Goal: Transaction & Acquisition: Obtain resource

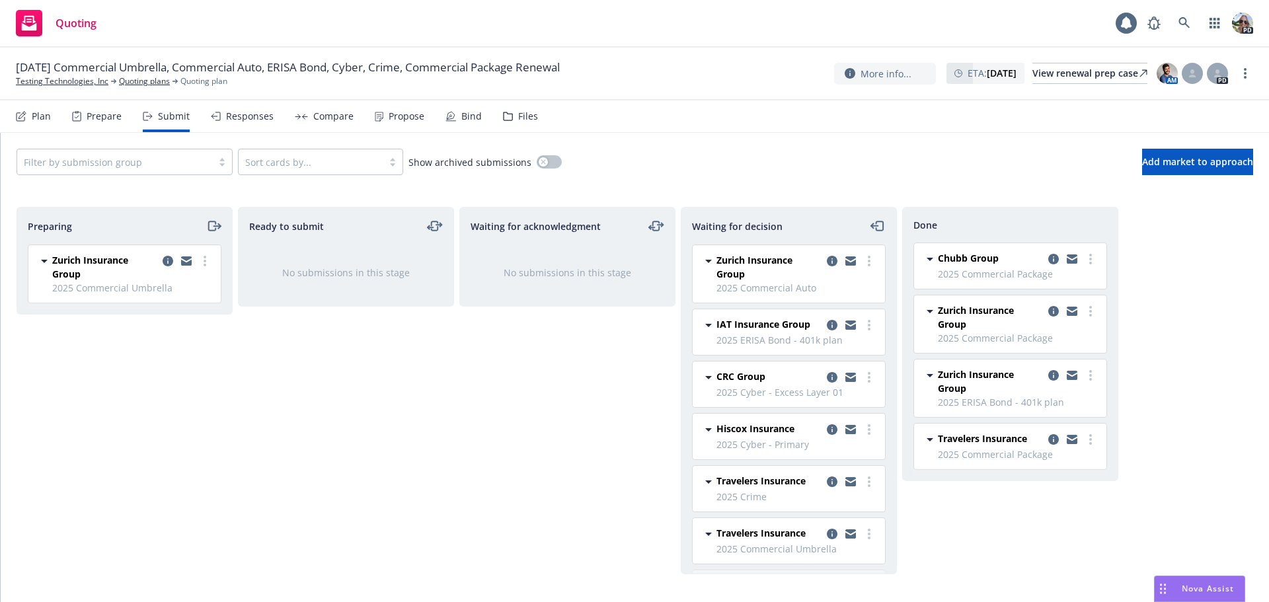
drag, startPoint x: 471, startPoint y: 392, endPoint x: 496, endPoint y: 387, distance: 25.7
click at [471, 393] on div "Waiting for acknowledgment No submissions in this stage" at bounding box center [567, 391] width 216 height 368
click at [32, 118] on div "Plan" at bounding box center [41, 116] width 19 height 11
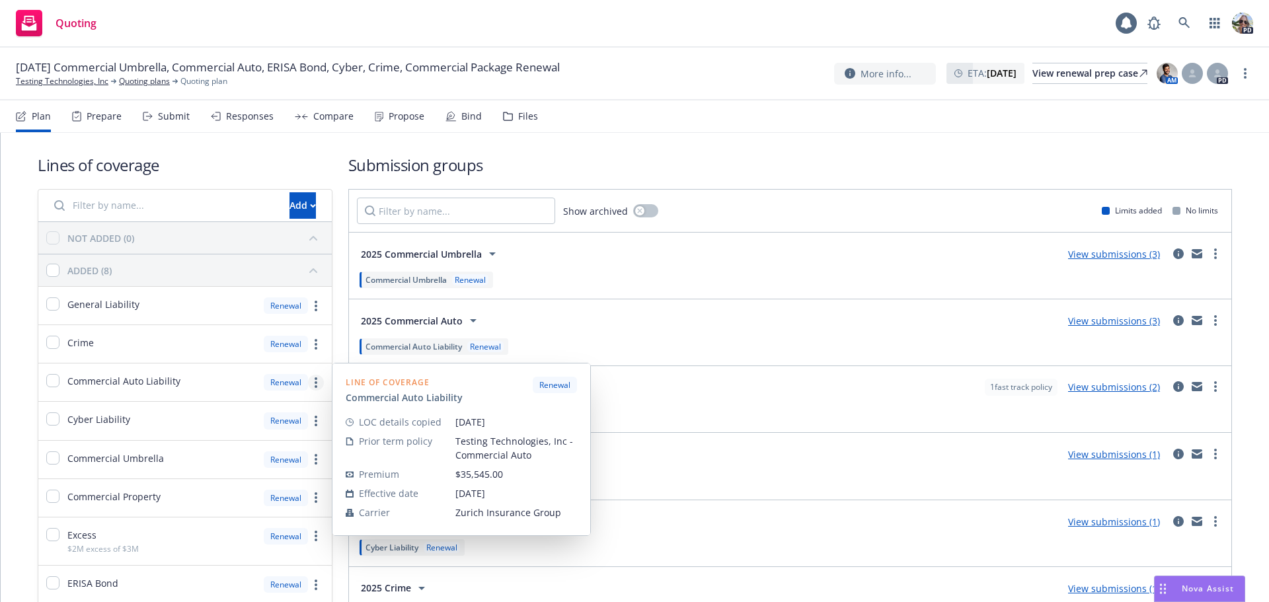
click at [319, 377] on link "more" at bounding box center [316, 383] width 16 height 16
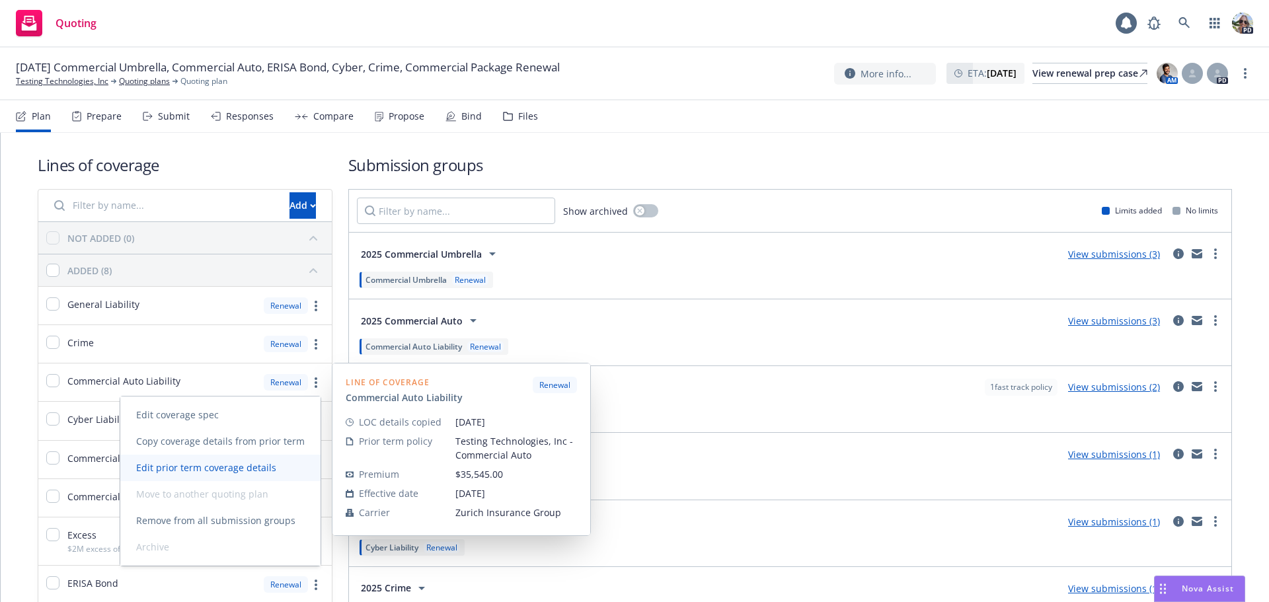
click at [195, 466] on span "Edit prior term coverage details" at bounding box center [206, 467] width 172 height 13
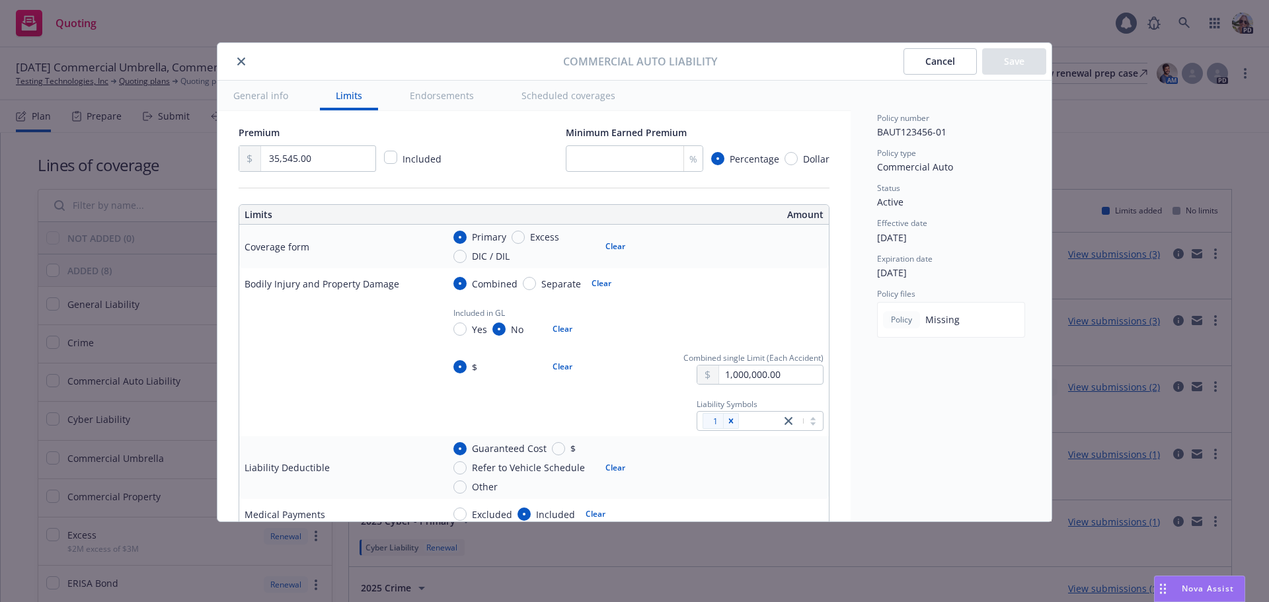
scroll to position [358, 0]
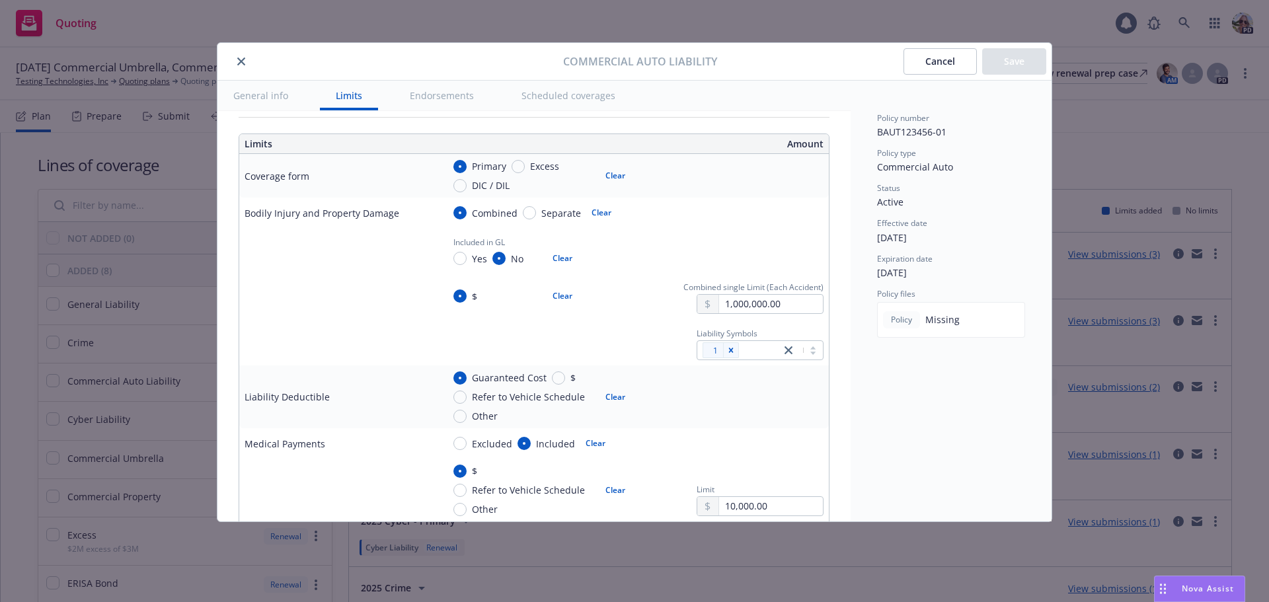
click at [241, 66] on button "close" at bounding box center [241, 62] width 16 height 16
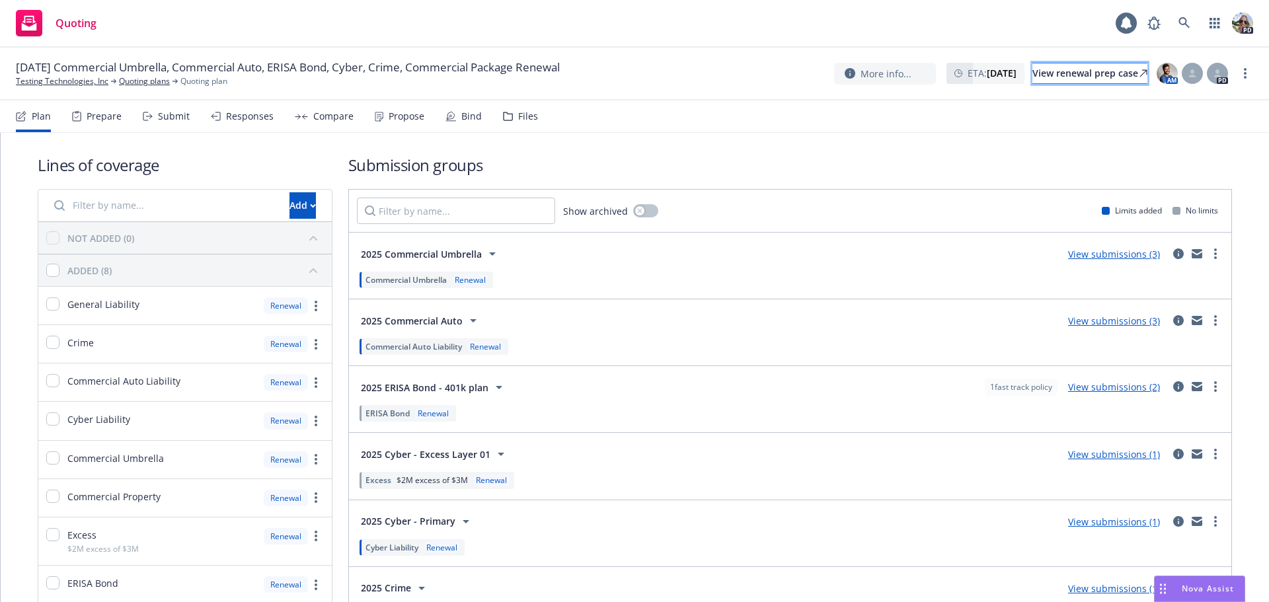
click at [1015, 77] on div "View renewal prep case" at bounding box center [1090, 73] width 115 height 20
click at [241, 117] on div "Responses" at bounding box center [250, 116] width 48 height 11
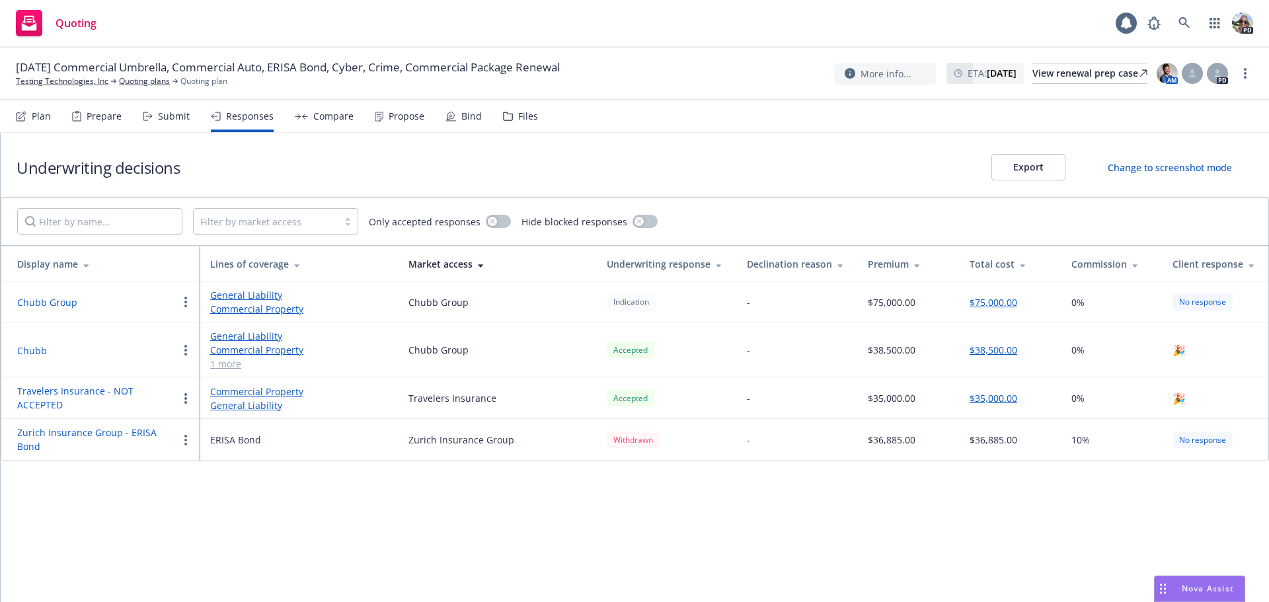
click at [241, 391] on link "Commercial Property" at bounding box center [298, 392] width 177 height 14
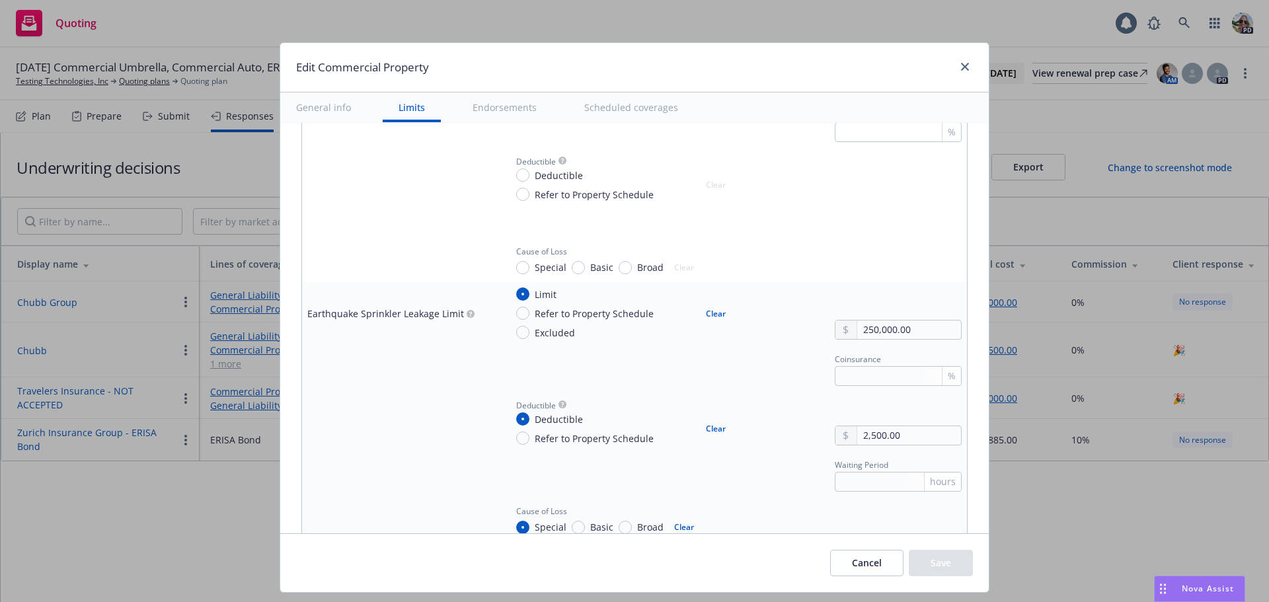
scroll to position [1669, 0]
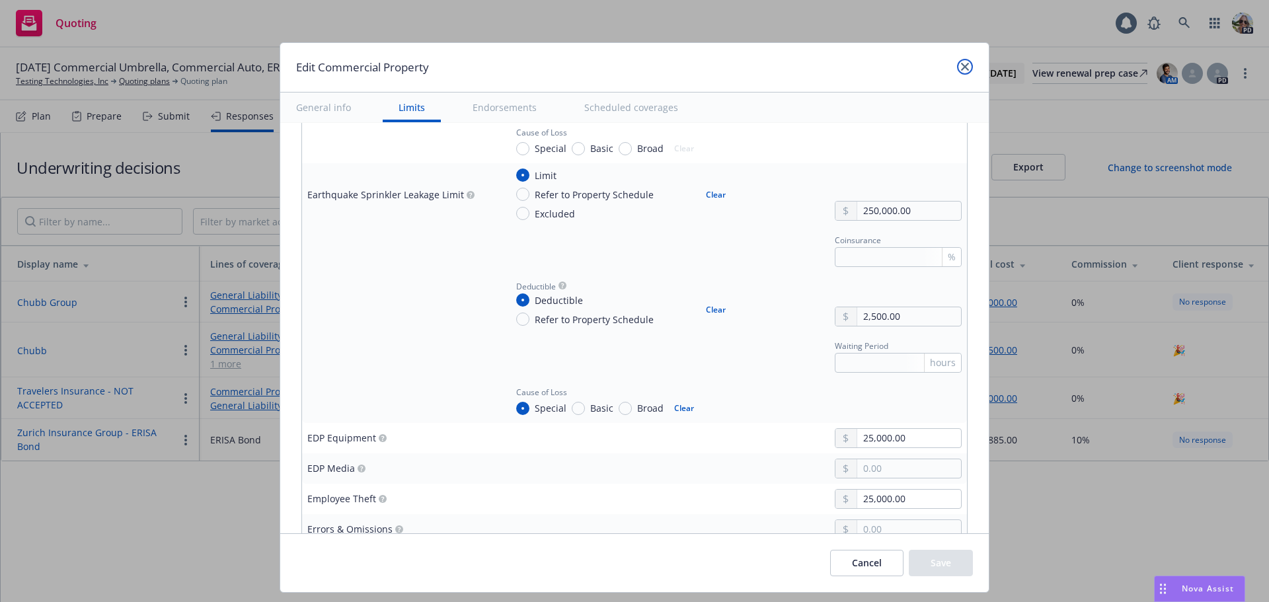
drag, startPoint x: 960, startPoint y: 67, endPoint x: 965, endPoint y: 59, distance: 9.5
click at [961, 67] on icon "close" at bounding box center [965, 67] width 8 height 8
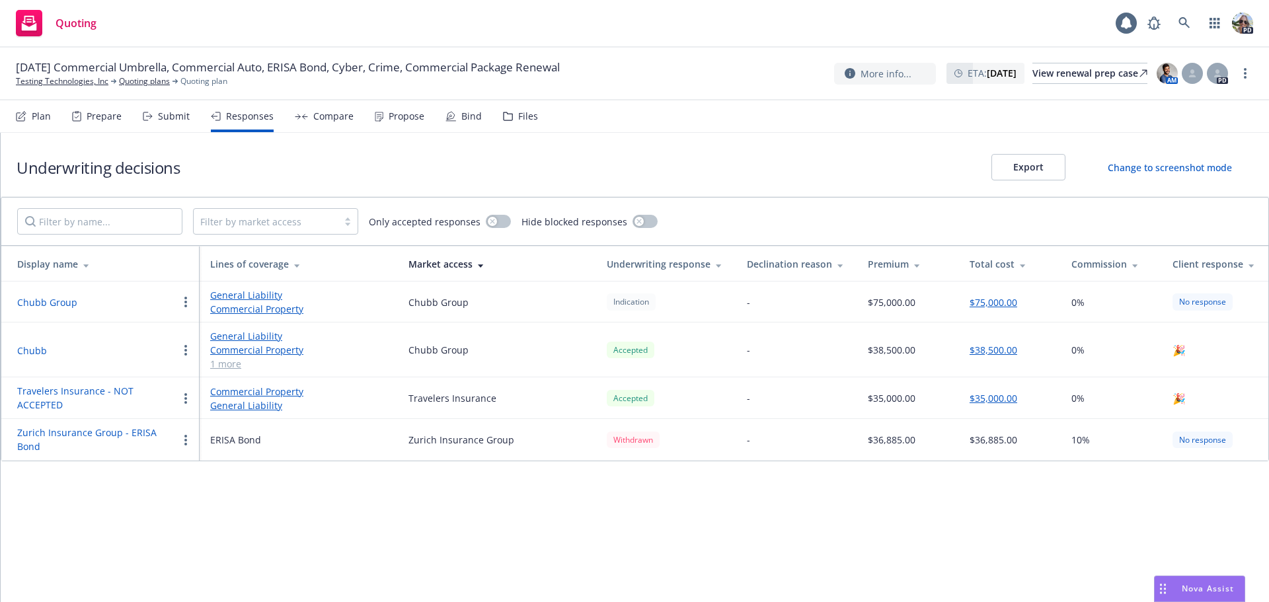
click at [163, 112] on div "Submit" at bounding box center [174, 116] width 32 height 11
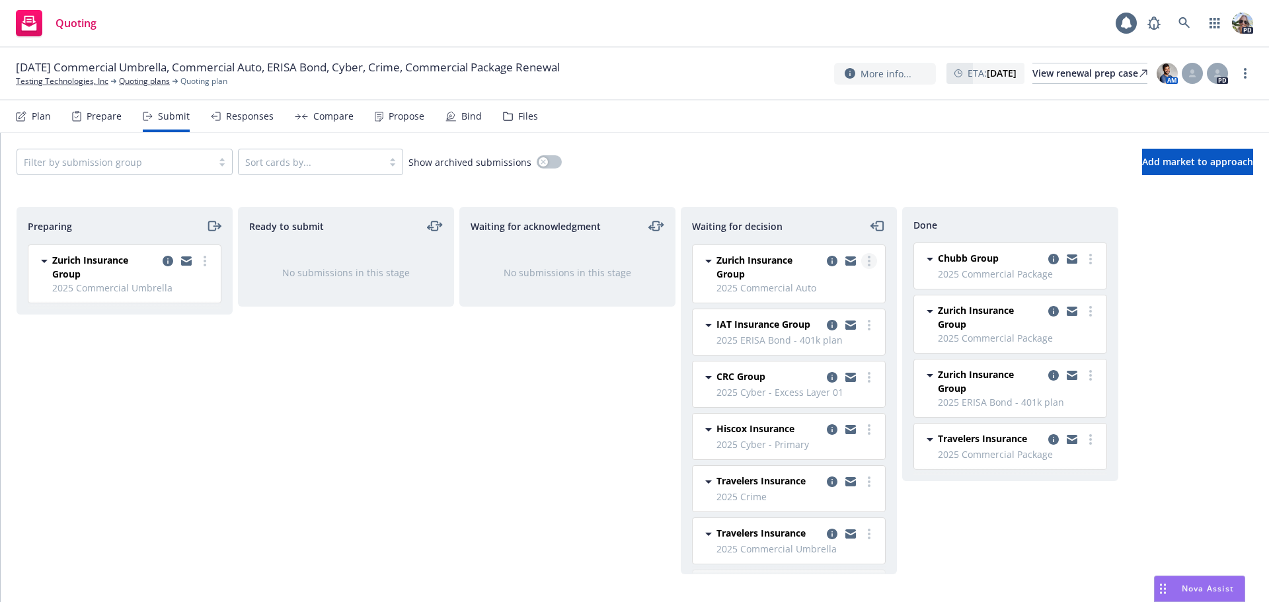
click at [861, 259] on link "more" at bounding box center [869, 261] width 16 height 16
click at [812, 338] on span "Add accepted decision" at bounding box center [800, 341] width 132 height 13
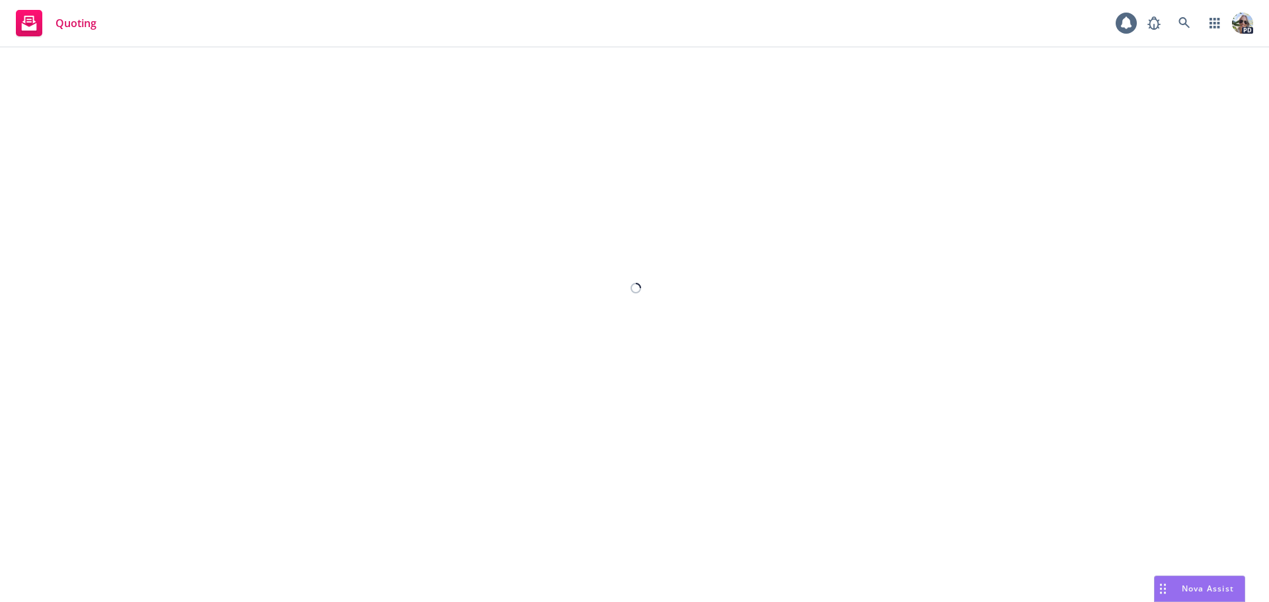
select select "12"
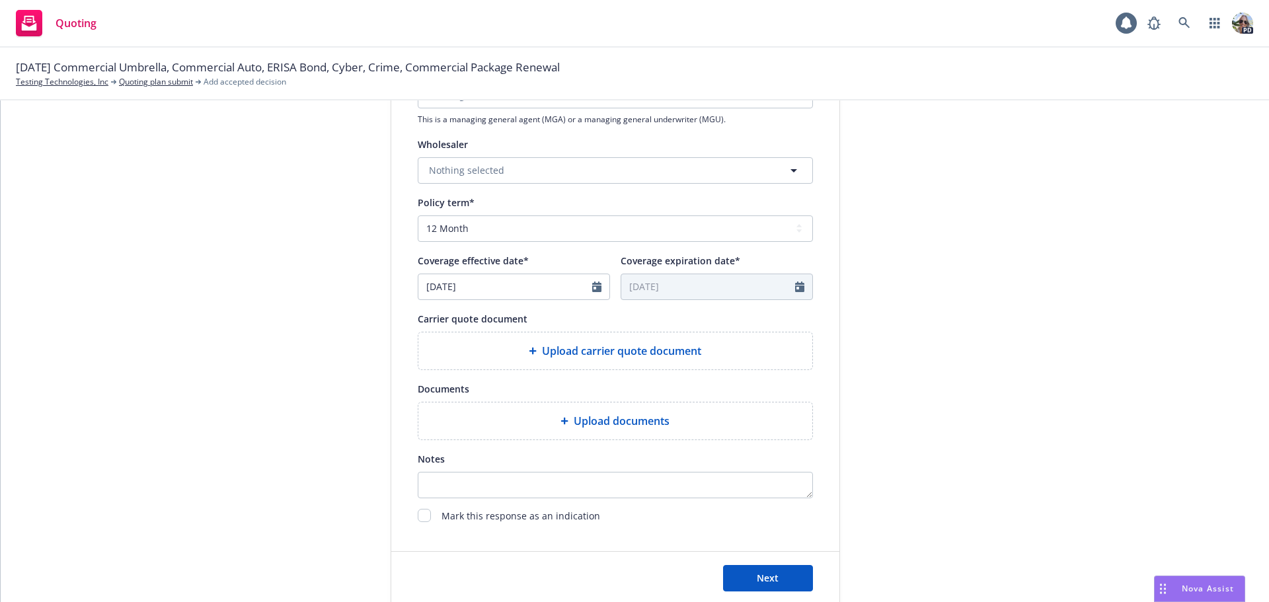
scroll to position [491, 0]
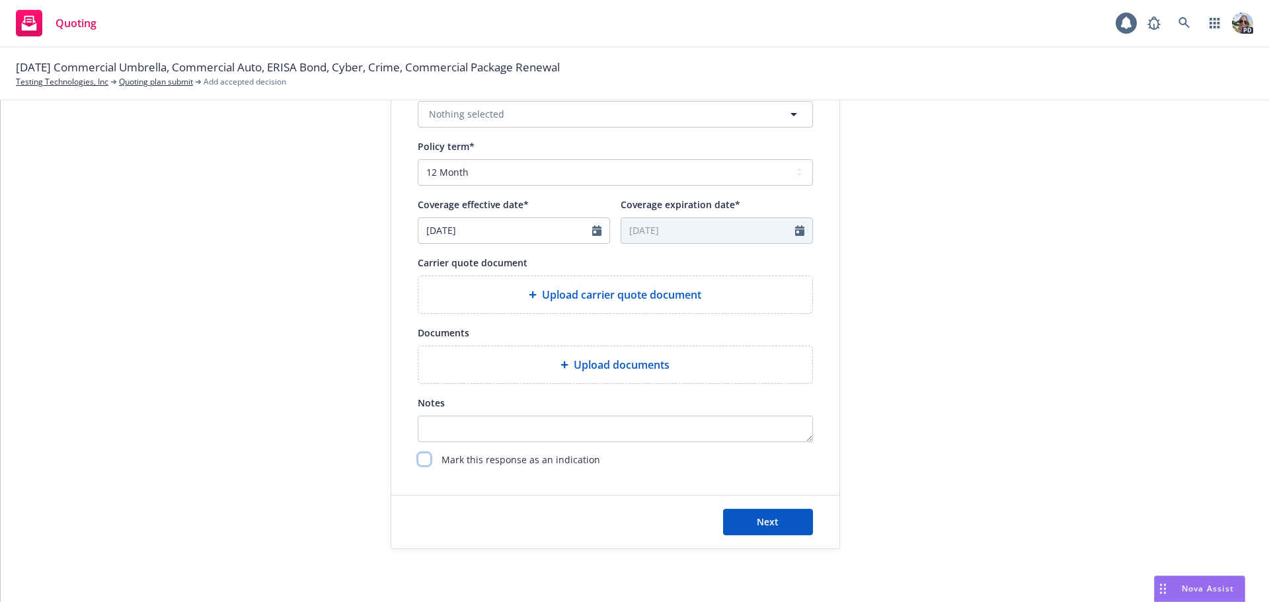
click at [419, 459] on input "checkbox" at bounding box center [424, 459] width 13 height 13
checkbox input "true"
click at [760, 481] on button "Next" at bounding box center [768, 522] width 90 height 26
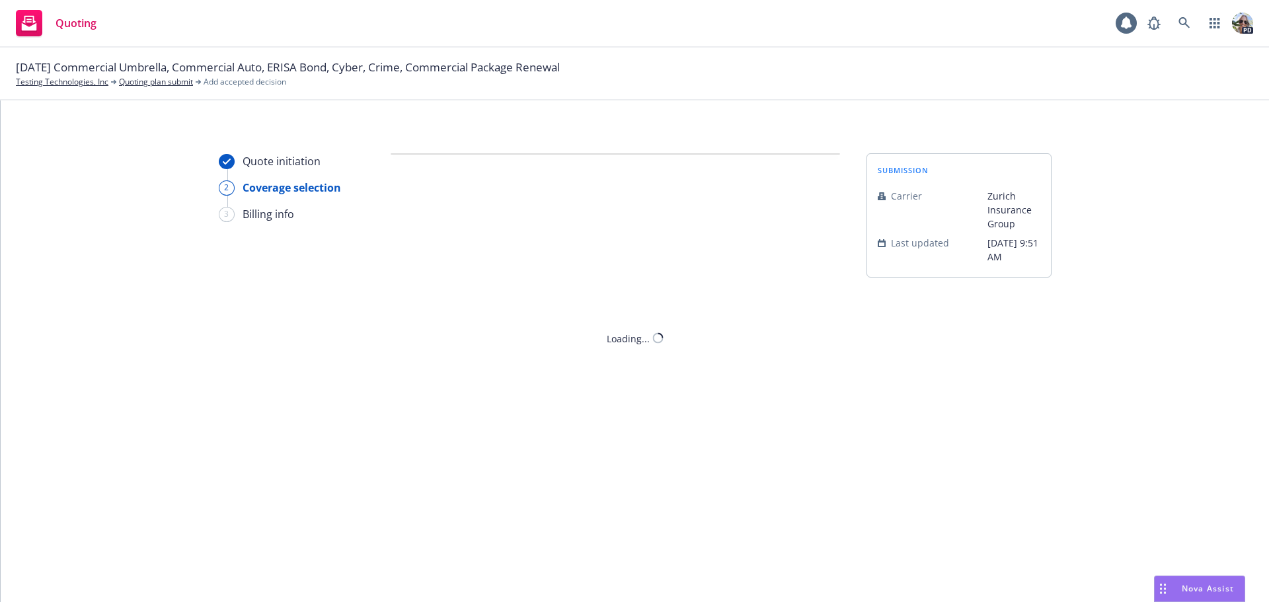
scroll to position [0, 0]
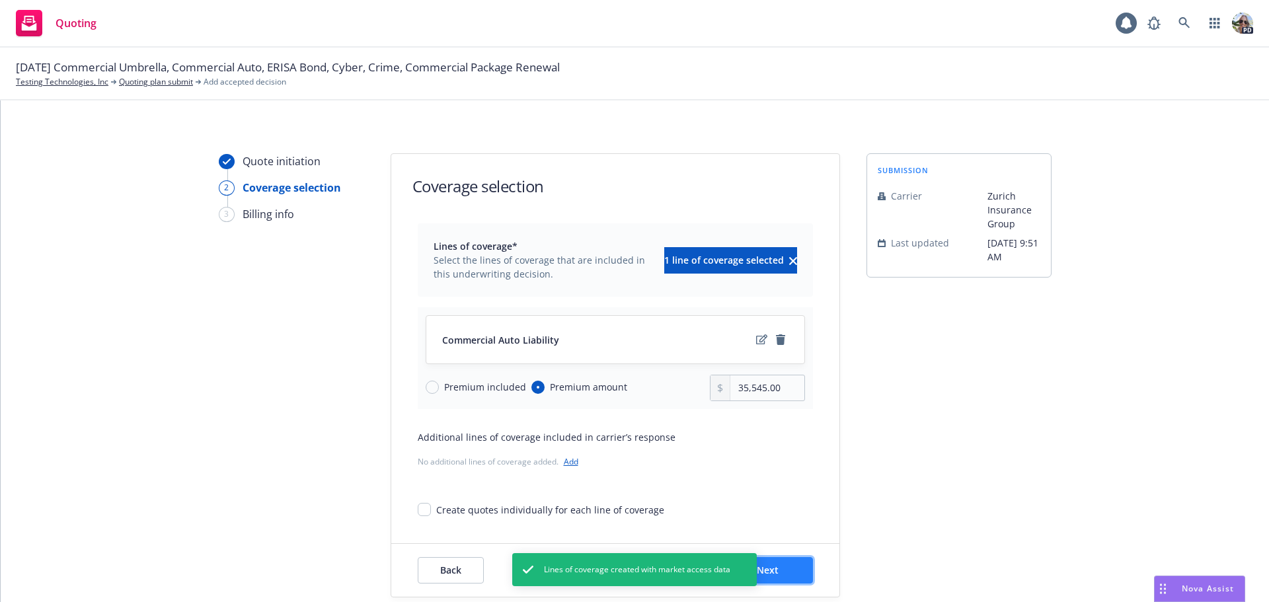
click at [784, 481] on button "Next" at bounding box center [768, 570] width 90 height 26
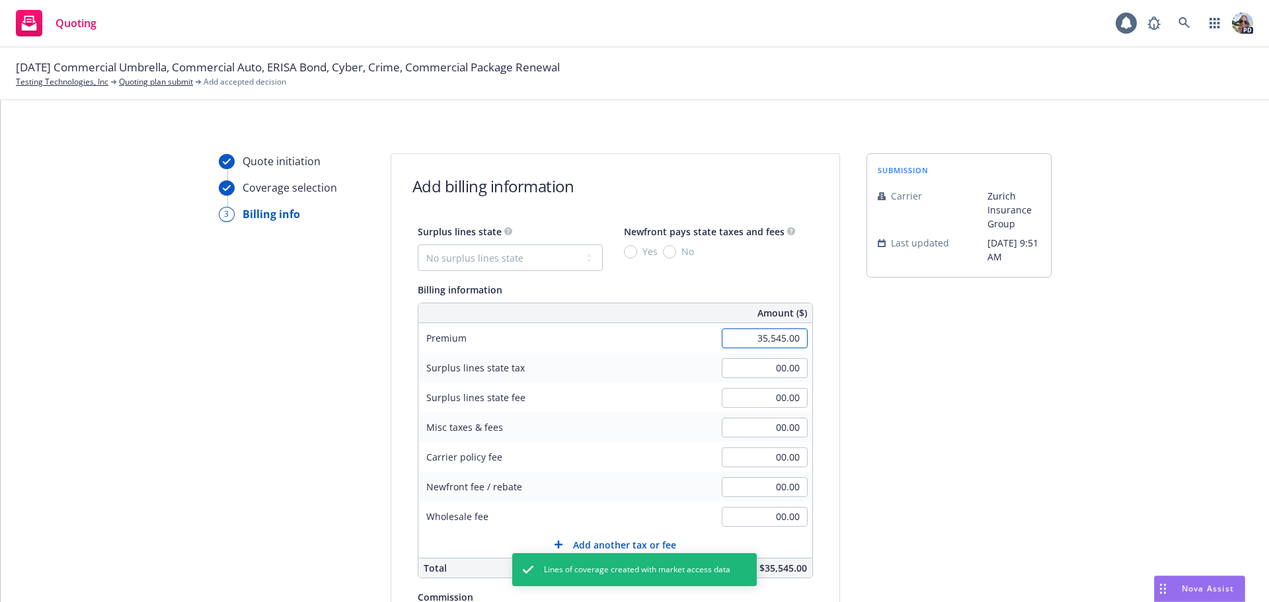
click at [736, 333] on input "35,545.00" at bounding box center [765, 339] width 86 height 20
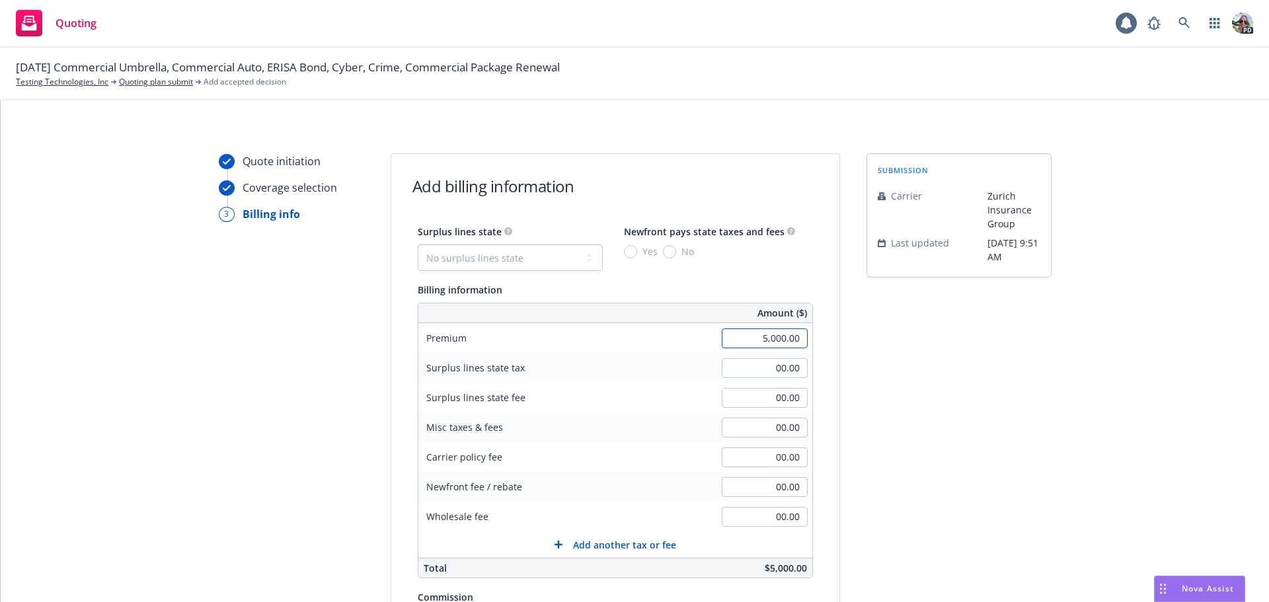
click at [749, 337] on input "5,000.00" at bounding box center [765, 339] width 86 height 20
type input "35,000.00"
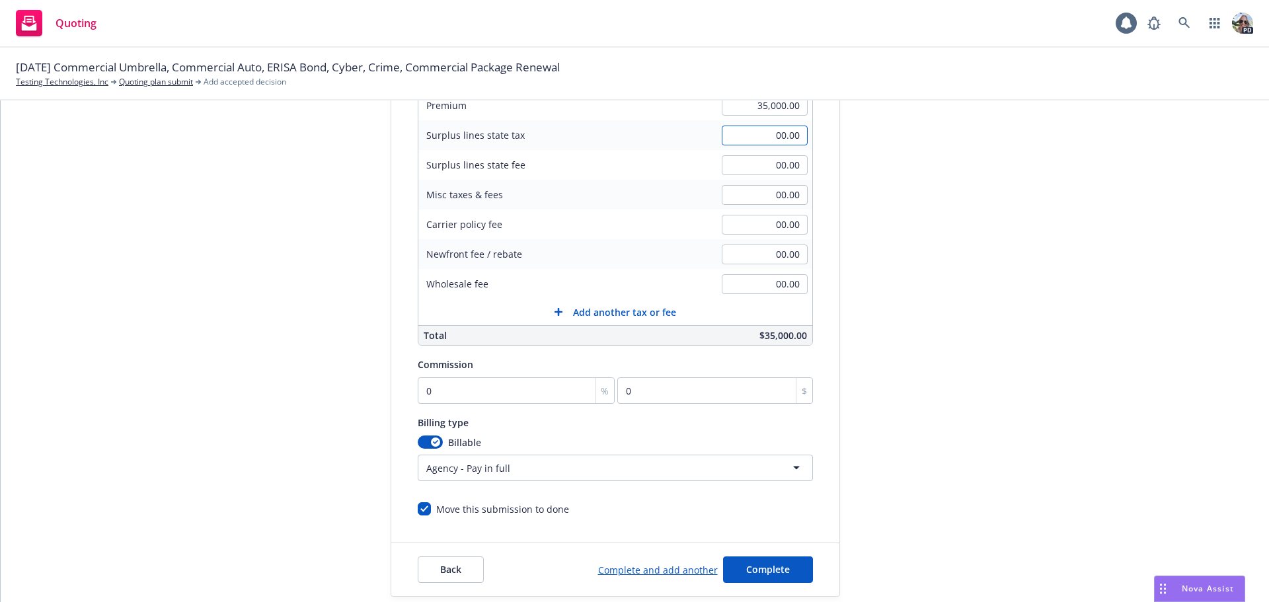
scroll to position [270, 0]
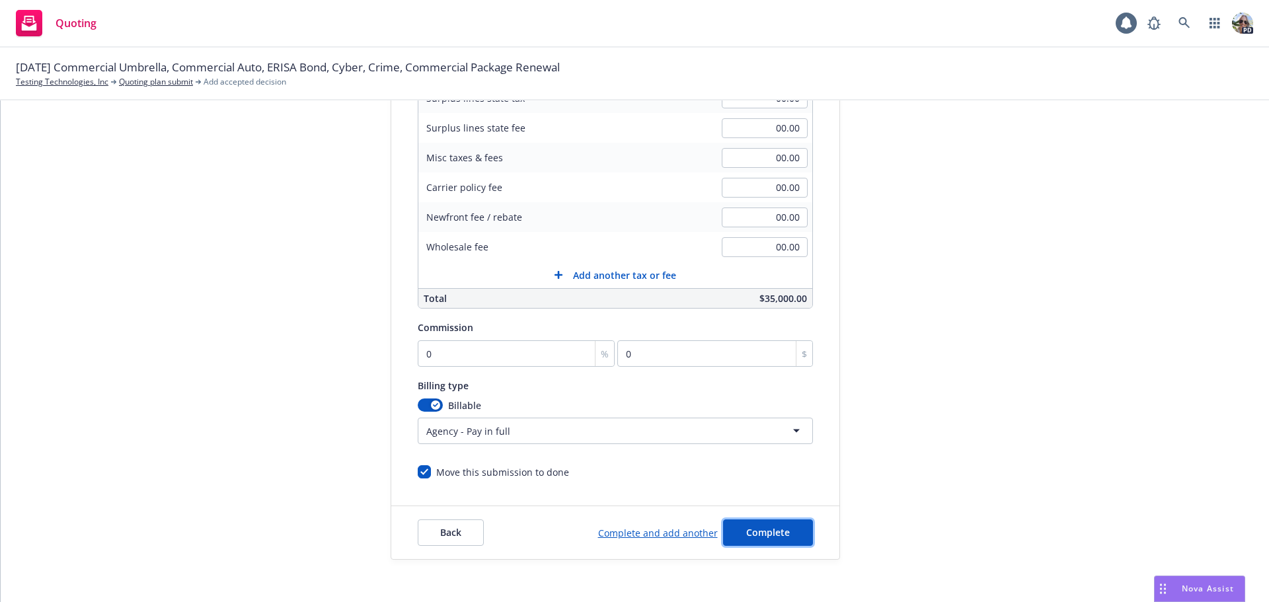
click at [779, 481] on span "Complete" at bounding box center [768, 532] width 44 height 13
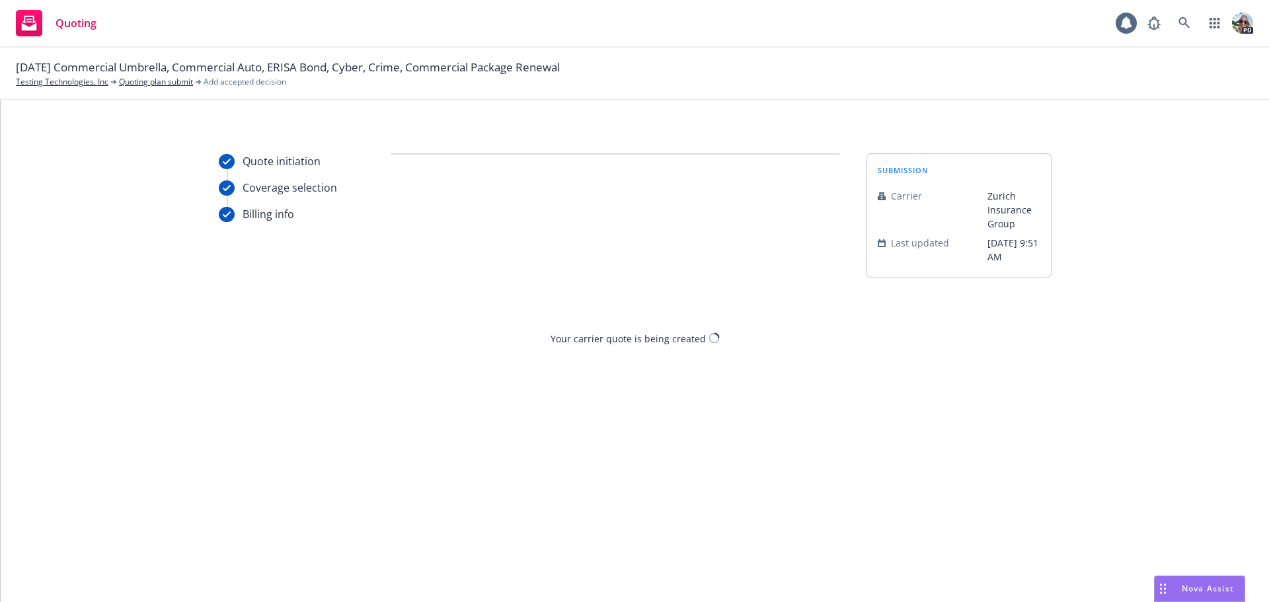
scroll to position [0, 0]
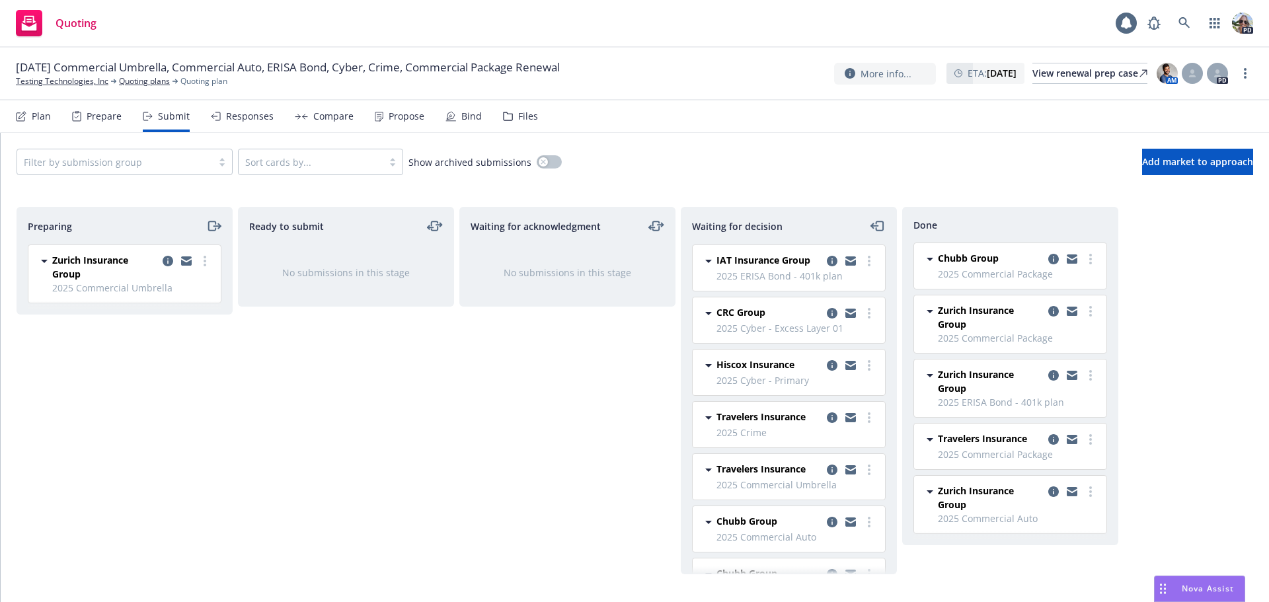
click at [232, 121] on div "Responses" at bounding box center [250, 116] width 48 height 11
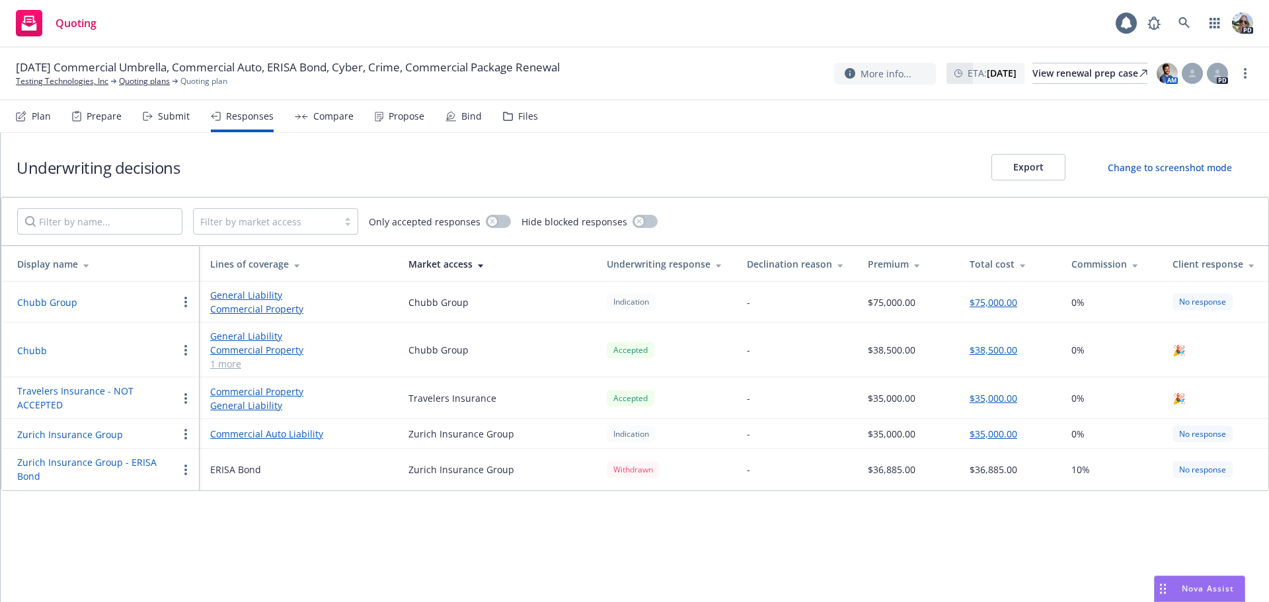
click at [1015, 170] on button "Export" at bounding box center [1029, 167] width 74 height 26
click at [180, 111] on div "Submit" at bounding box center [174, 116] width 32 height 11
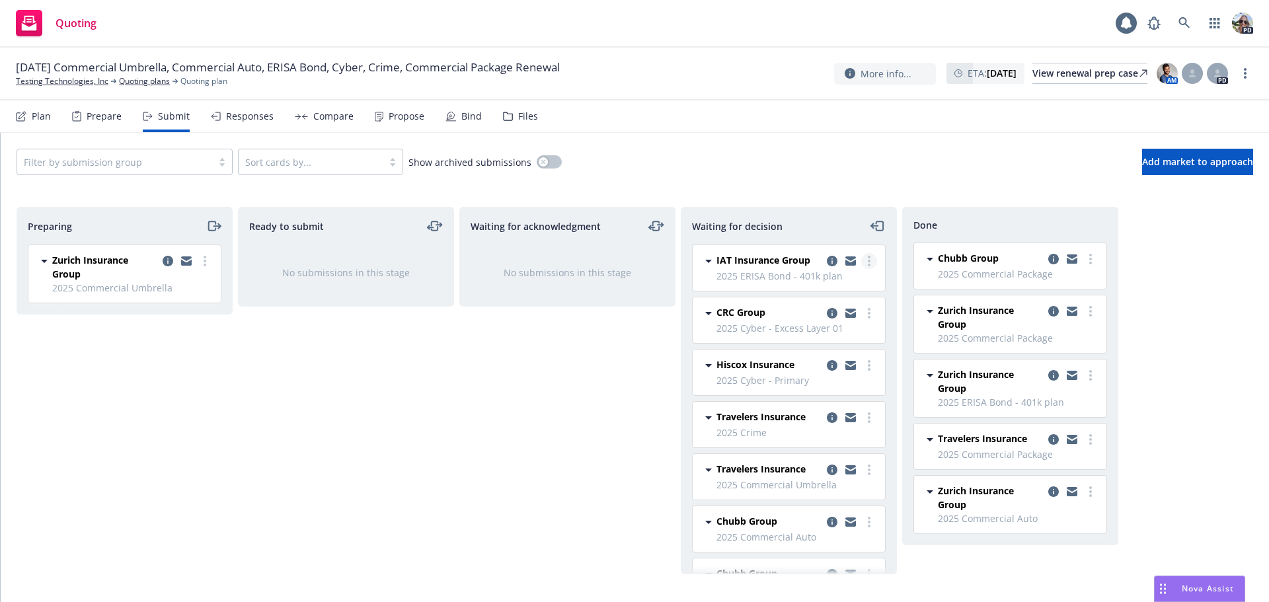
click at [868, 258] on icon "more" at bounding box center [869, 261] width 3 height 11
click at [769, 348] on link "Add accepted decision" at bounding box center [800, 341] width 132 height 26
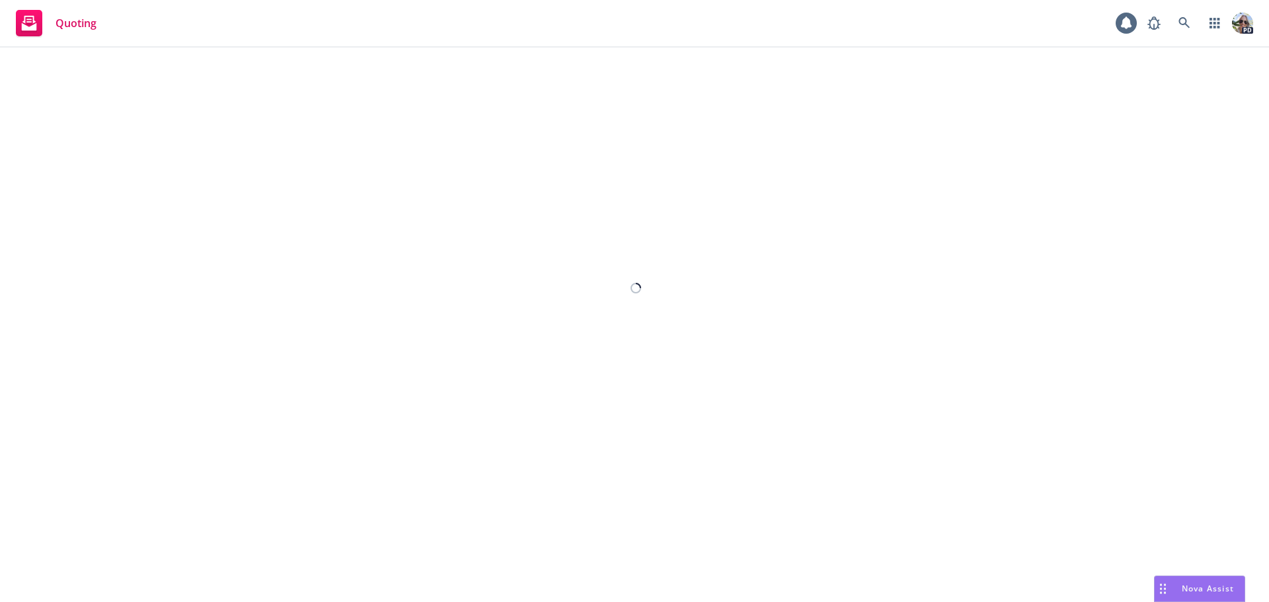
select select "36"
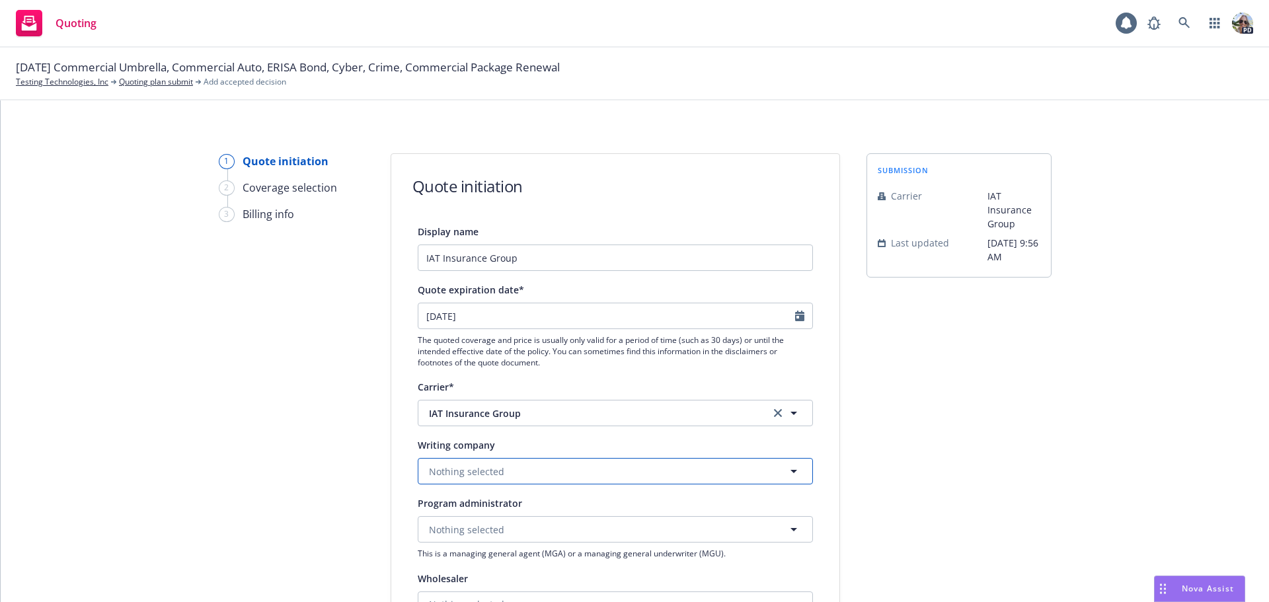
click at [441, 475] on span "Nothing selected" at bounding box center [466, 472] width 75 height 14
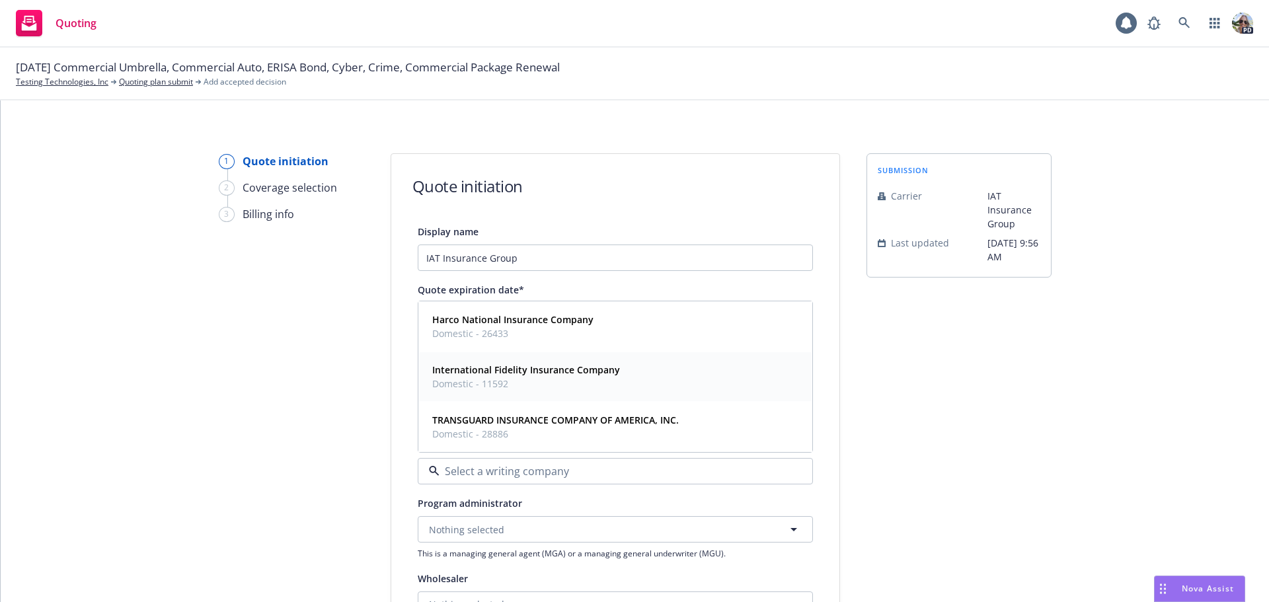
click at [477, 374] on strong "International Fidelity Insurance Company" at bounding box center [526, 370] width 188 height 13
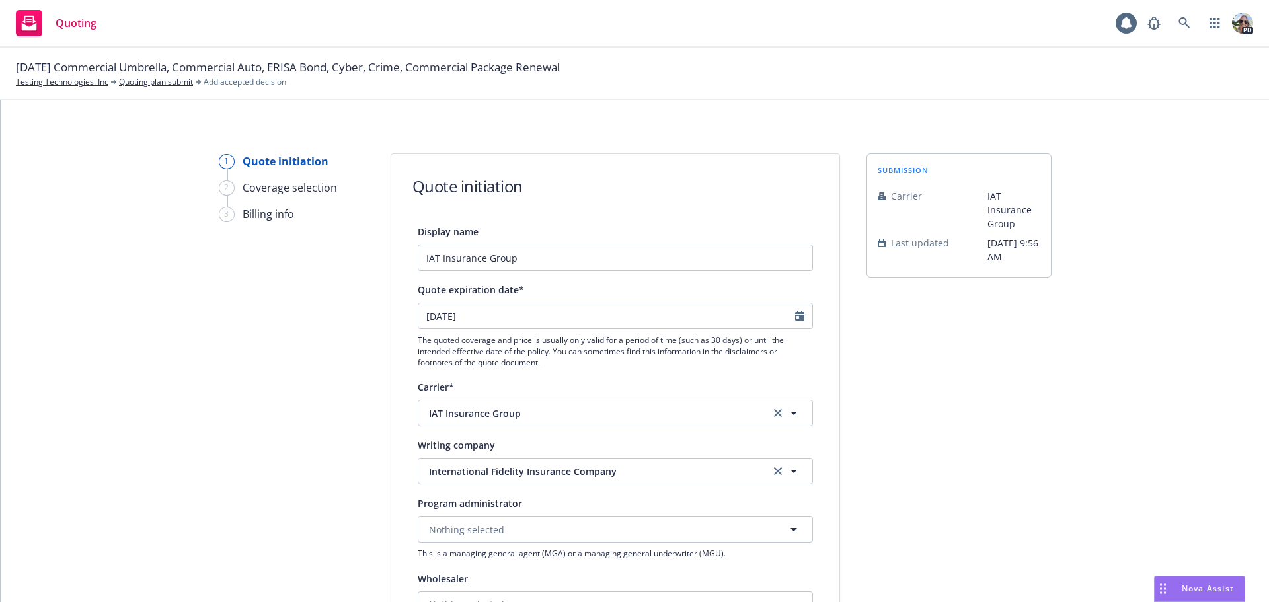
click at [258, 391] on div "1 Quote initiation 2 Coverage selection 3 Billing info" at bounding box center [291, 596] width 145 height 887
click at [130, 86] on link "Quoting plan submit" at bounding box center [156, 82] width 74 height 12
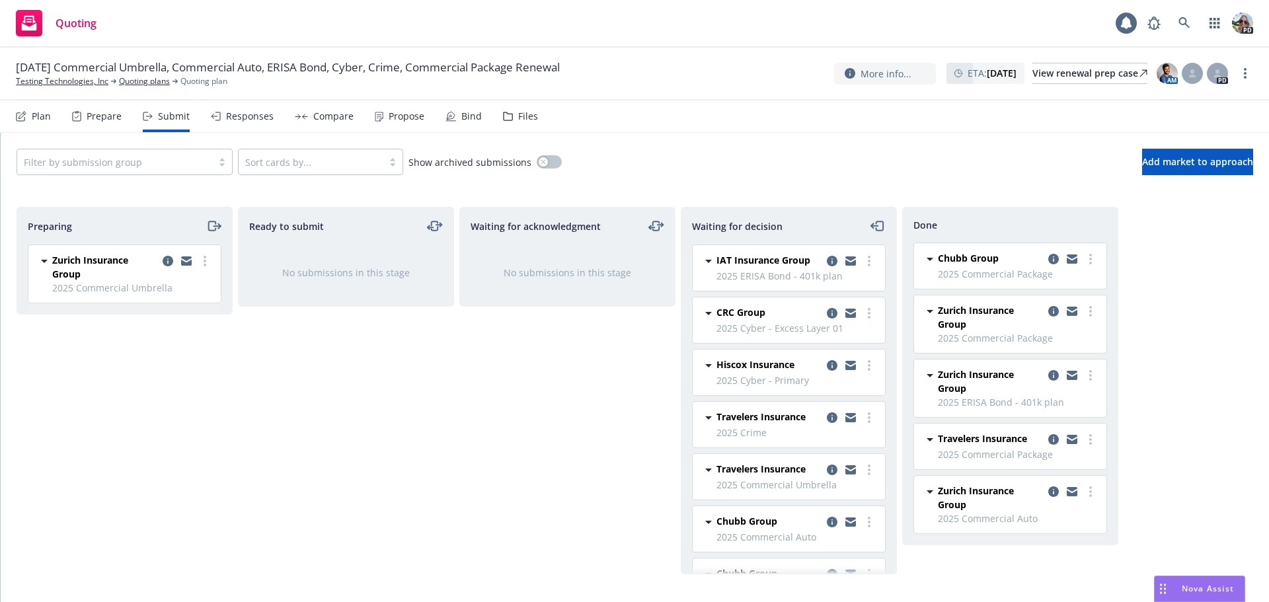
click at [229, 118] on div "Responses" at bounding box center [250, 116] width 48 height 11
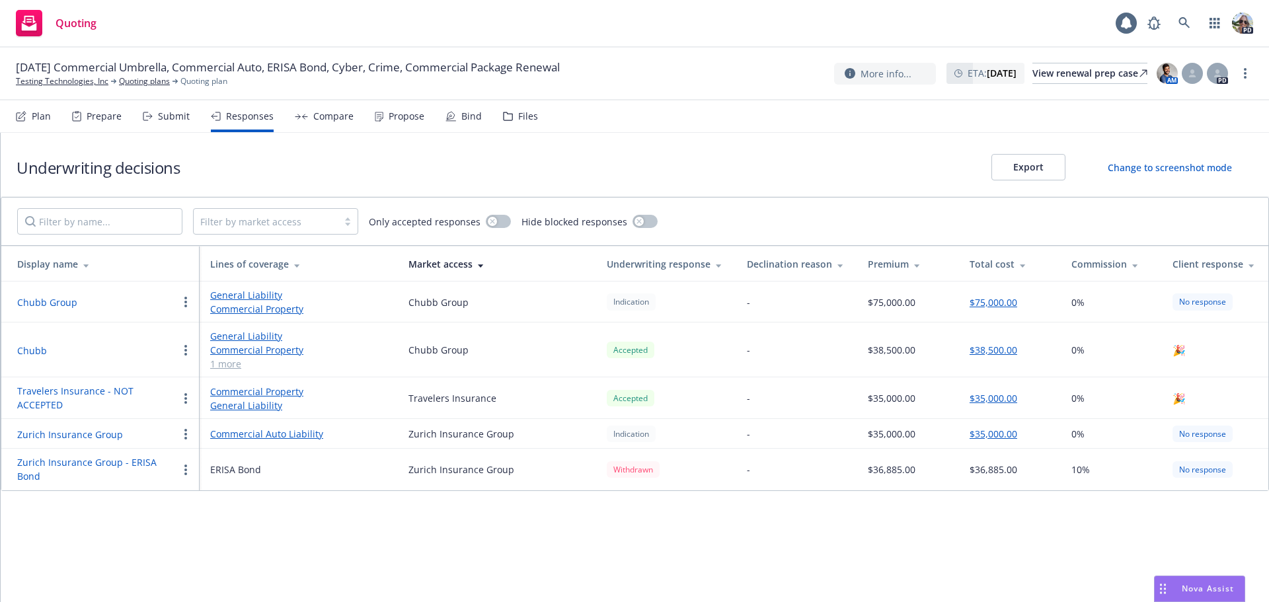
click at [220, 296] on link "General Liability" at bounding box center [298, 295] width 177 height 14
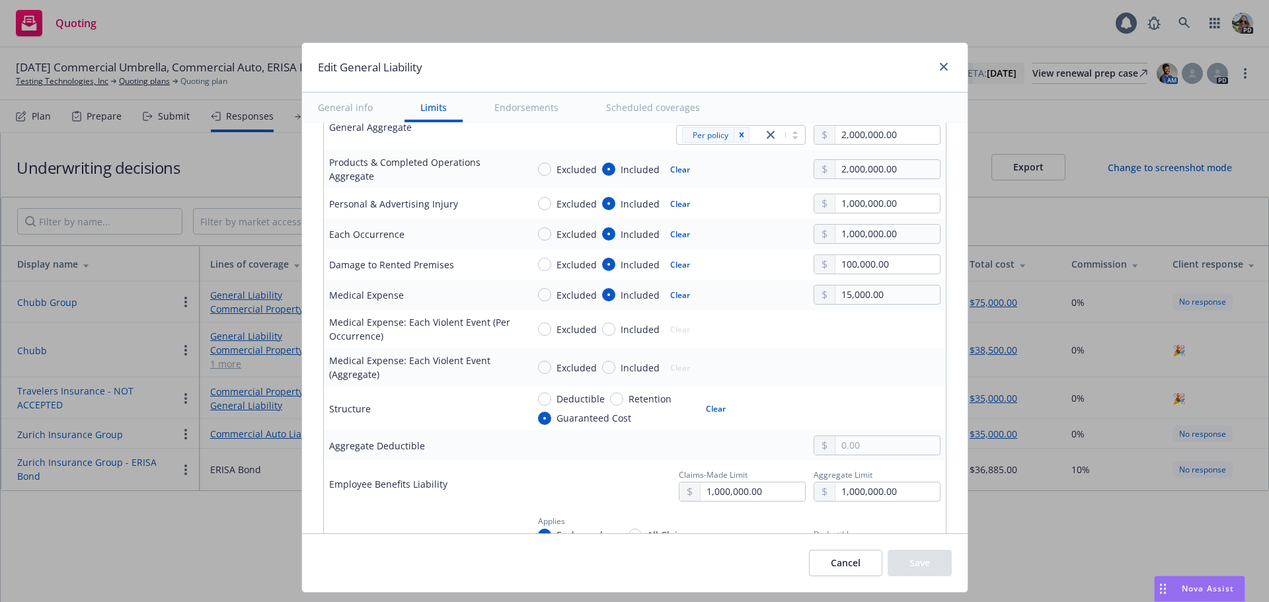
scroll to position [442, 0]
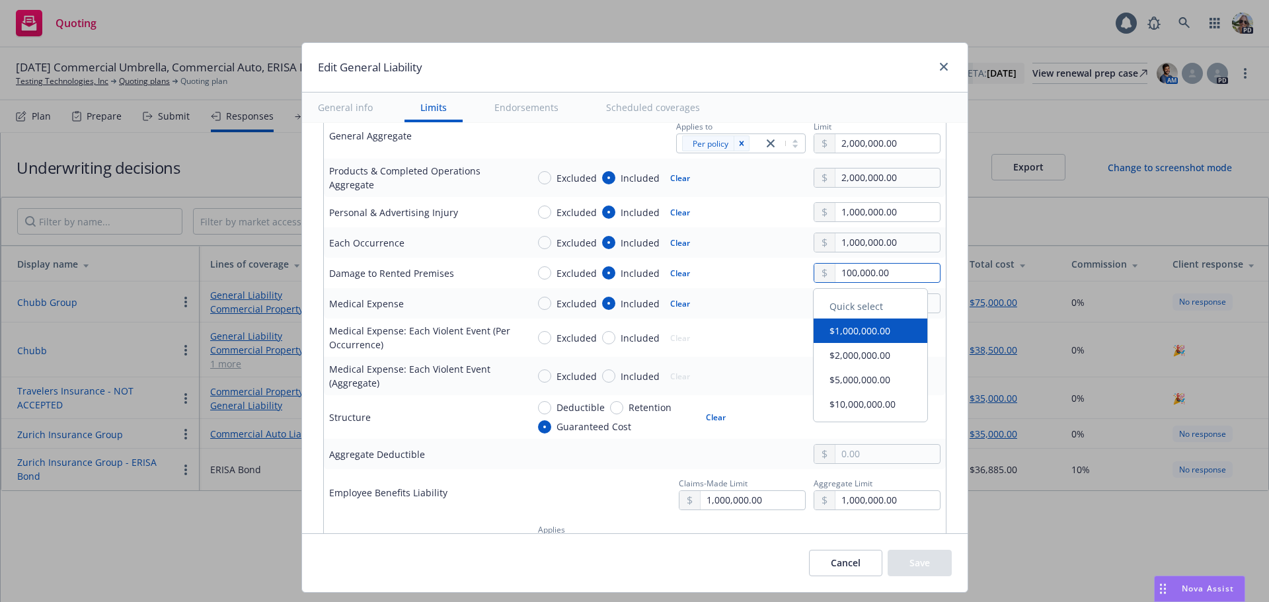
drag, startPoint x: 894, startPoint y: 275, endPoint x: 807, endPoint y: 276, distance: 87.3
click at [814, 276] on div "100,000.00" at bounding box center [877, 273] width 127 height 20
click at [836, 270] on input "5,000.00" at bounding box center [888, 273] width 104 height 19
type input "50,000.00"
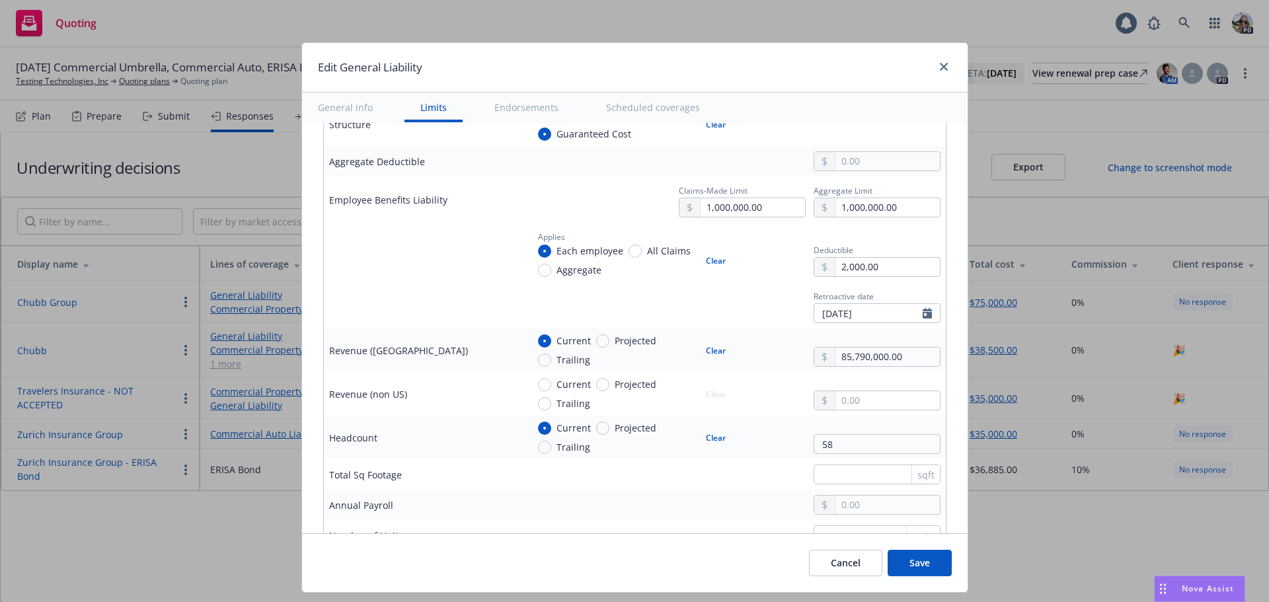
scroll to position [736, 0]
click at [886, 264] on input "2,000.00" at bounding box center [888, 266] width 104 height 19
drag, startPoint x: 886, startPoint y: 264, endPoint x: 860, endPoint y: 263, distance: 25.8
click at [860, 264] on input "2,000.00" at bounding box center [888, 266] width 104 height 19
type input "2,500.00"
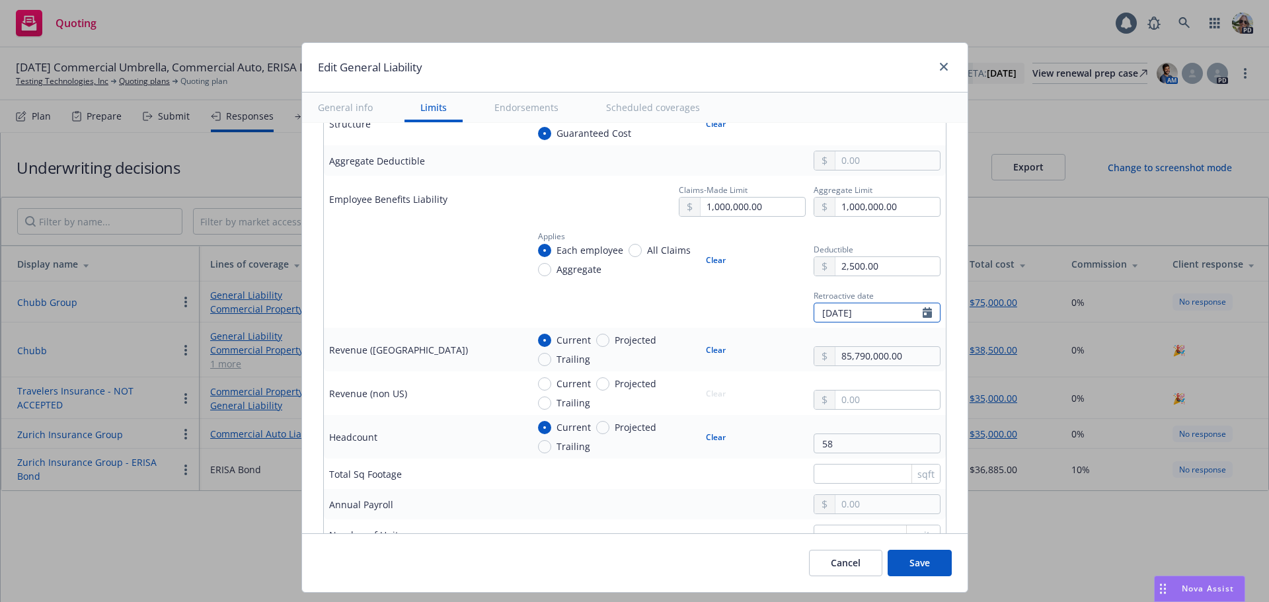
select select "10"
click at [649, 481] on td at bounding box center [734, 504] width 424 height 30
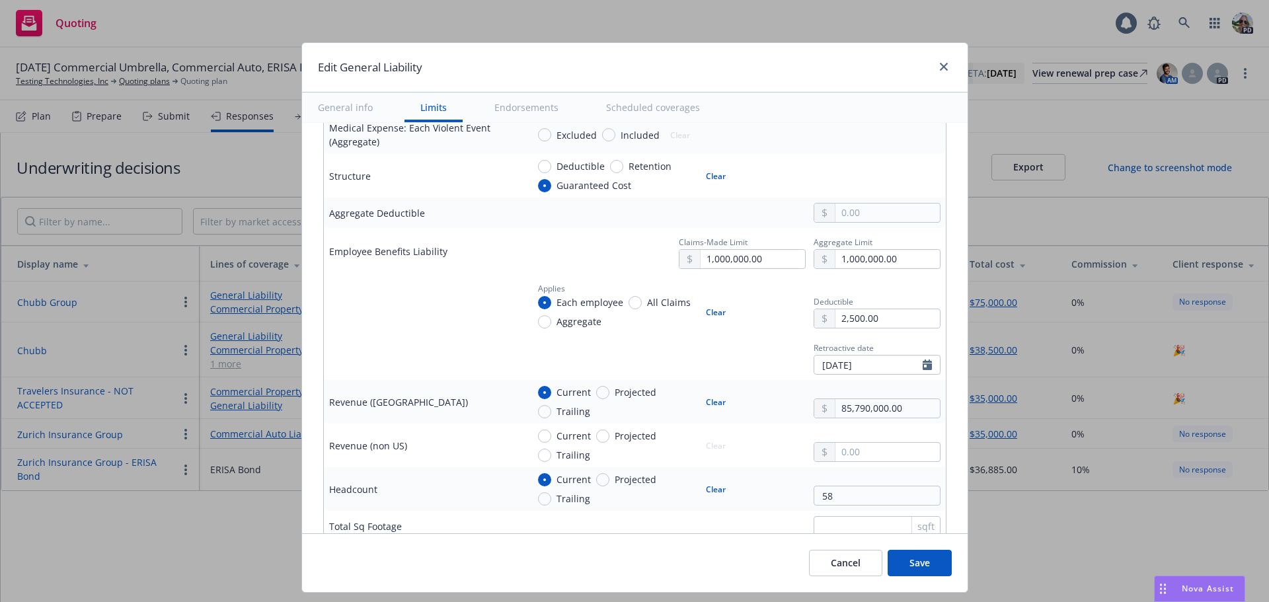
scroll to position [664, 0]
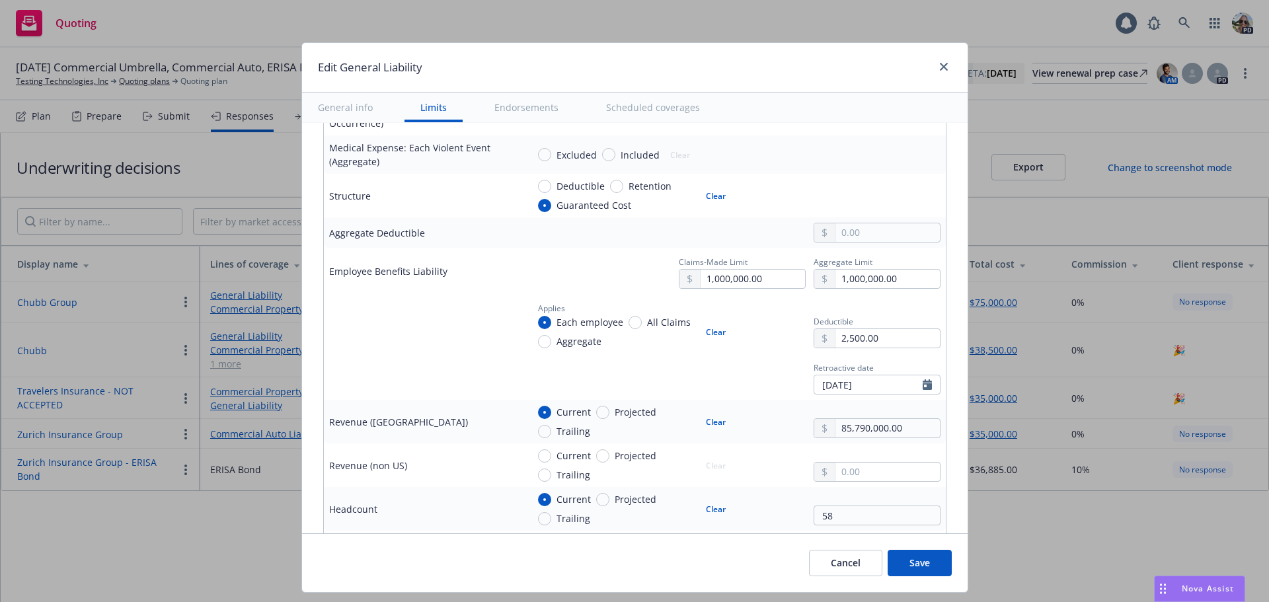
click at [514, 101] on button "Endorsements" at bounding box center [527, 108] width 96 height 30
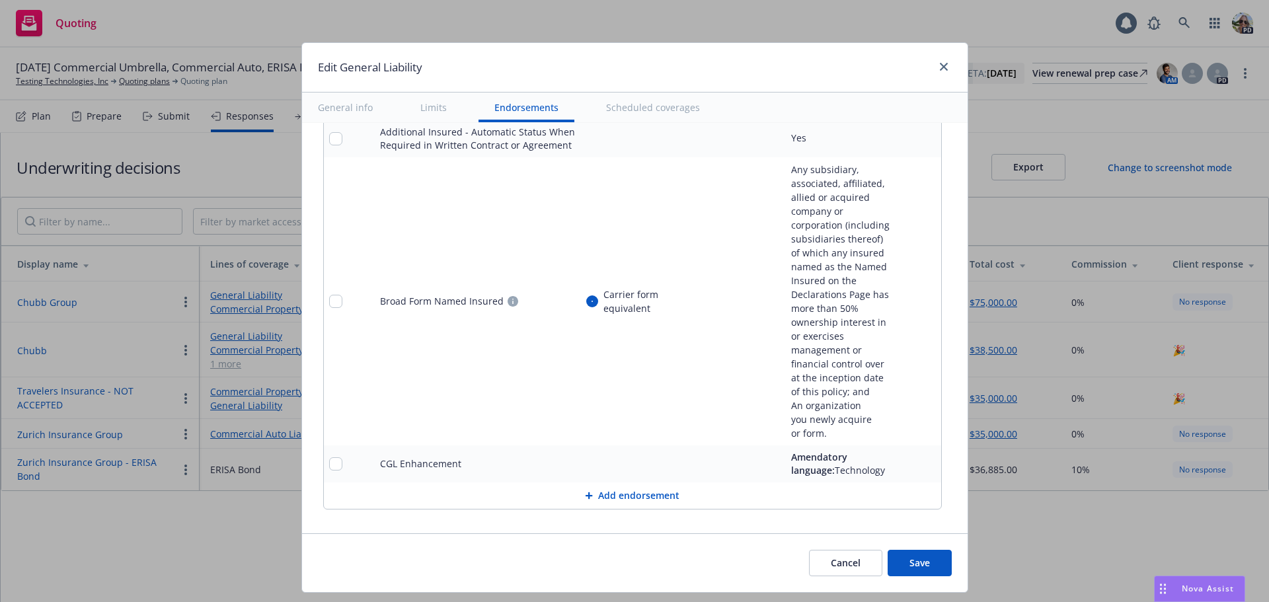
scroll to position [1759, 0]
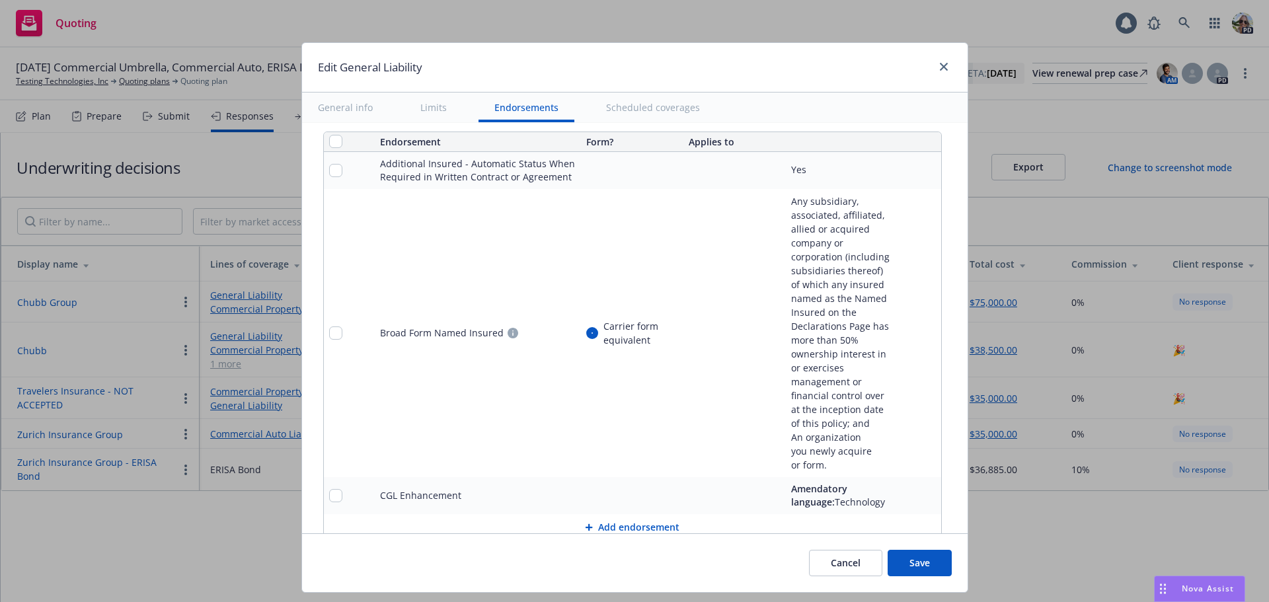
click at [617, 481] on button "Add endorsement" at bounding box center [632, 527] width 617 height 26
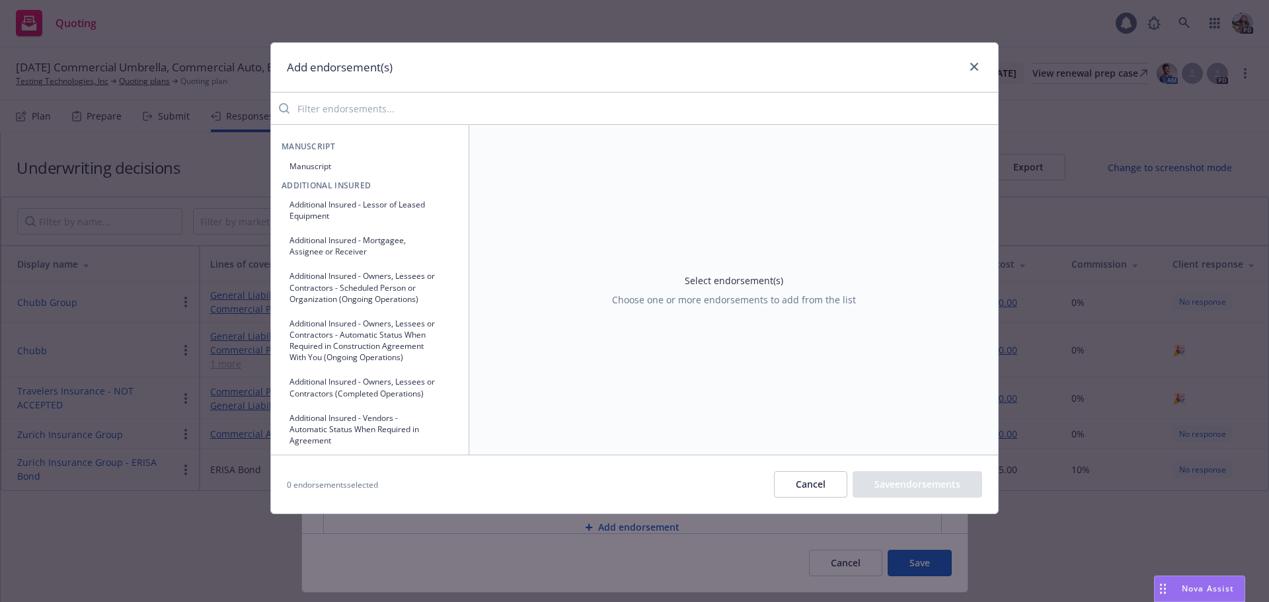
click at [314, 108] on input "search" at bounding box center [644, 108] width 709 height 26
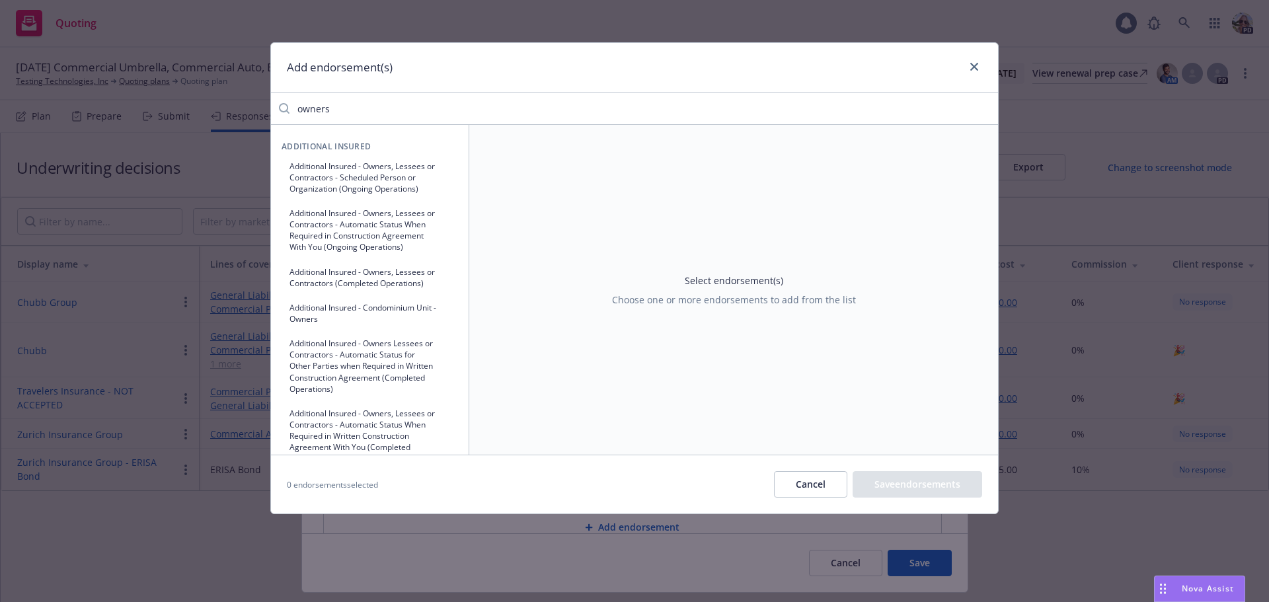
type input "owners"
click at [316, 180] on button "Additional Insured - Owners, Lessees or Contractors - Scheduled Person or Organ…" at bounding box center [370, 177] width 177 height 44
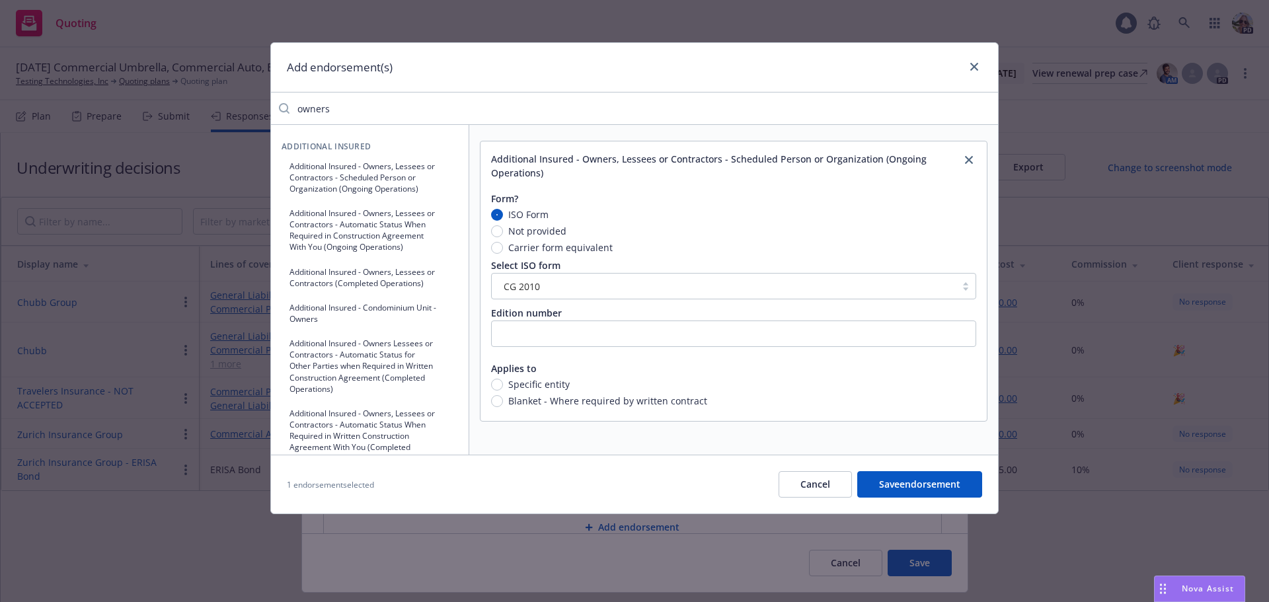
click at [336, 245] on button "Additional Insured - Owners, Lessees or Contractors - Automatic Status When Req…" at bounding box center [370, 230] width 177 height 56
click at [326, 291] on button "Additional Insured - Owners, Lessees or Contractors (Completed Operations)" at bounding box center [370, 277] width 177 height 33
click at [317, 330] on button "Additional Insured - Condominium Unit - Owners" at bounding box center [370, 313] width 177 height 33
click at [315, 330] on button "Additional Insured - Condominium Unit - Owners" at bounding box center [370, 313] width 177 height 33
click at [315, 382] on button "Additional Insured - Owners Lessees or Contractors - Automatic Status for Other…" at bounding box center [370, 366] width 177 height 67
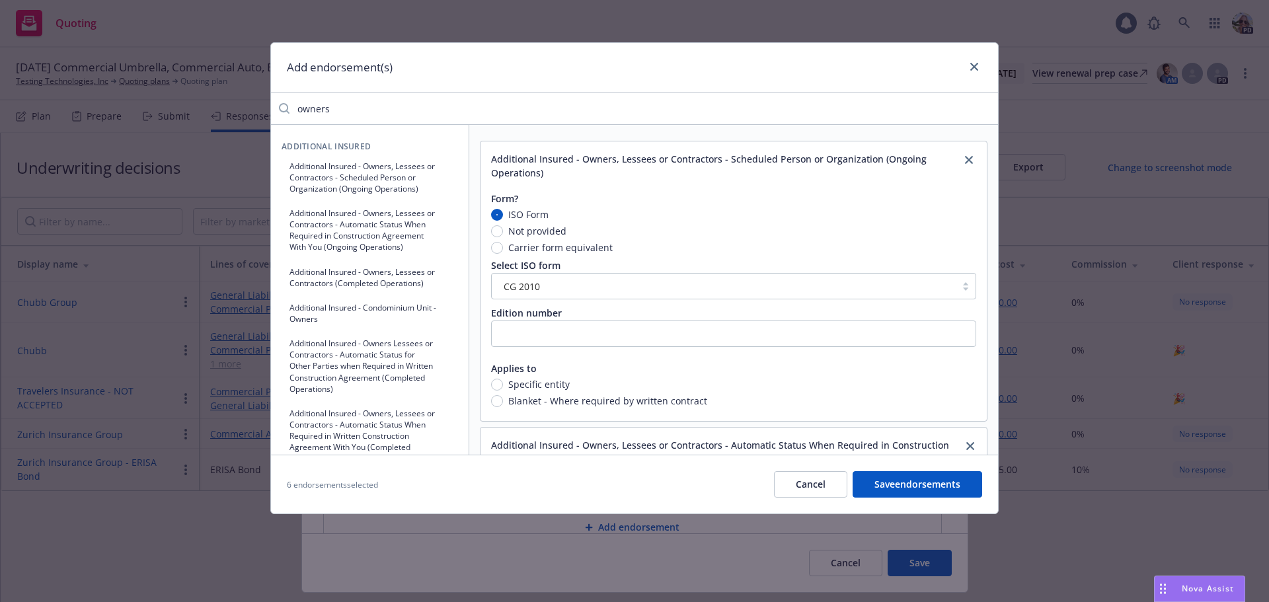
click at [322, 438] on button "Additional Insured - Owners, Lessees or Contractors - Automatic Status When Req…" at bounding box center [370, 436] width 177 height 67
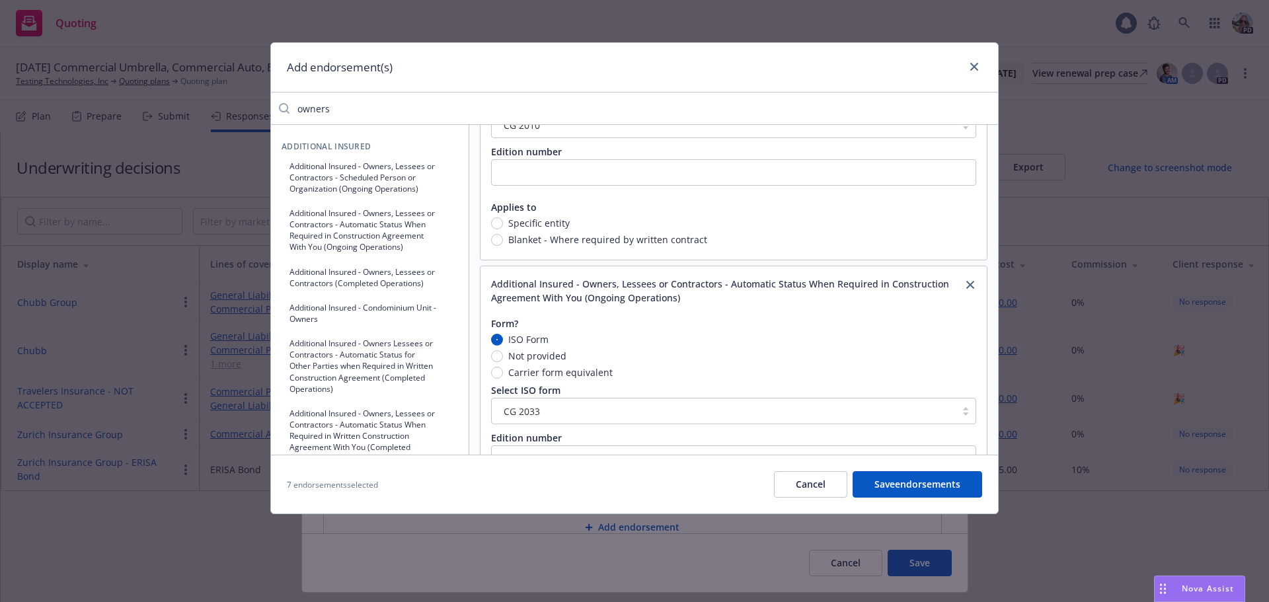
scroll to position [153, 0]
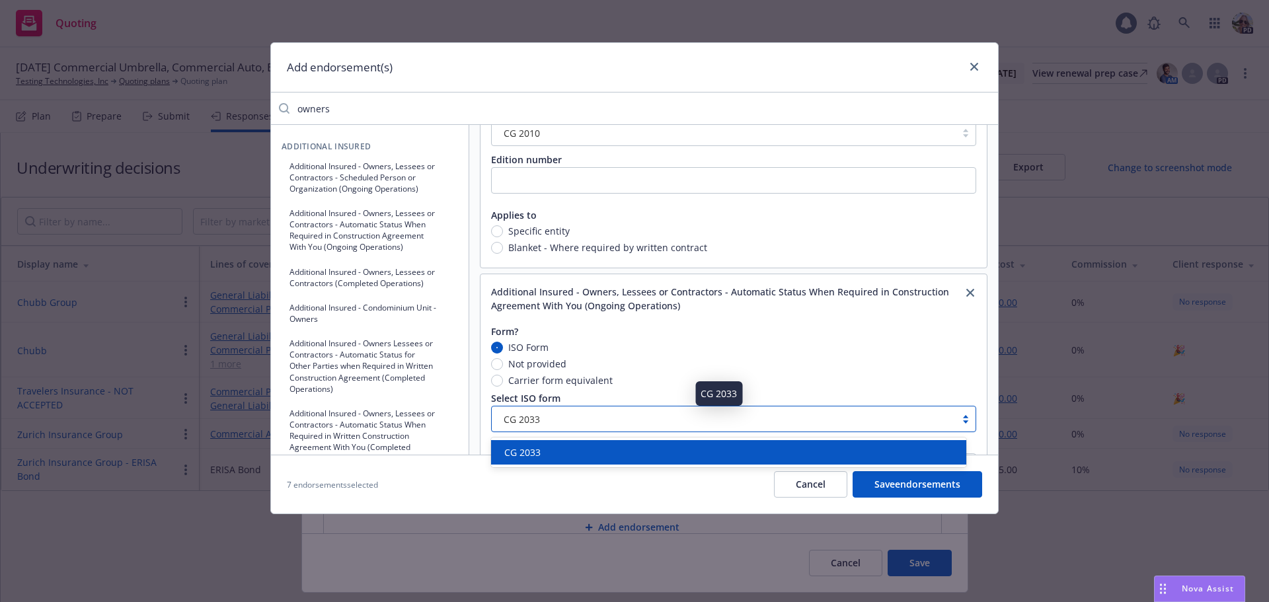
drag, startPoint x: 559, startPoint y: 420, endPoint x: 511, endPoint y: 421, distance: 48.3
click at [511, 421] on div "CG 2033" at bounding box center [723, 420] width 451 height 14
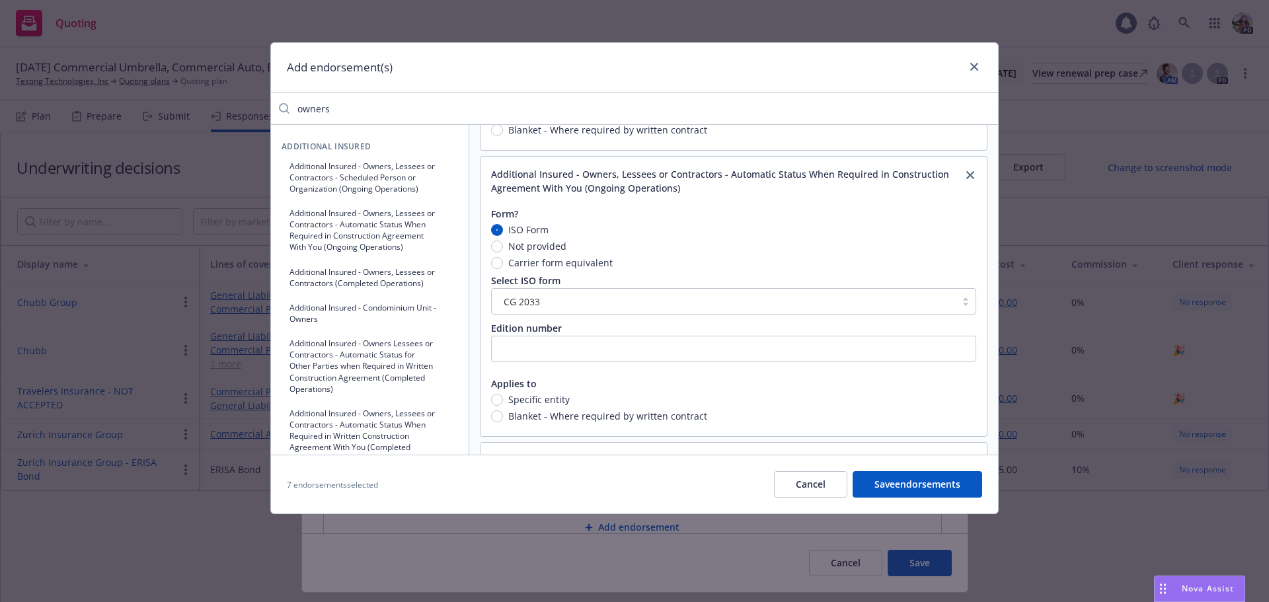
scroll to position [299, 0]
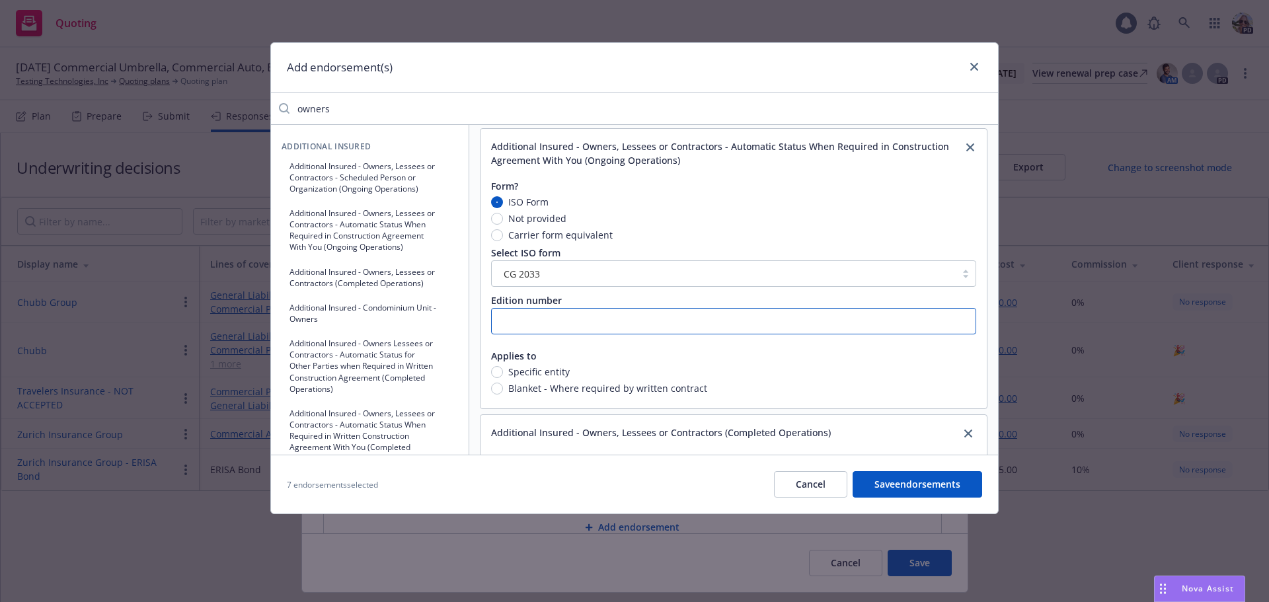
click at [499, 323] on input "text" at bounding box center [733, 321] width 485 height 26
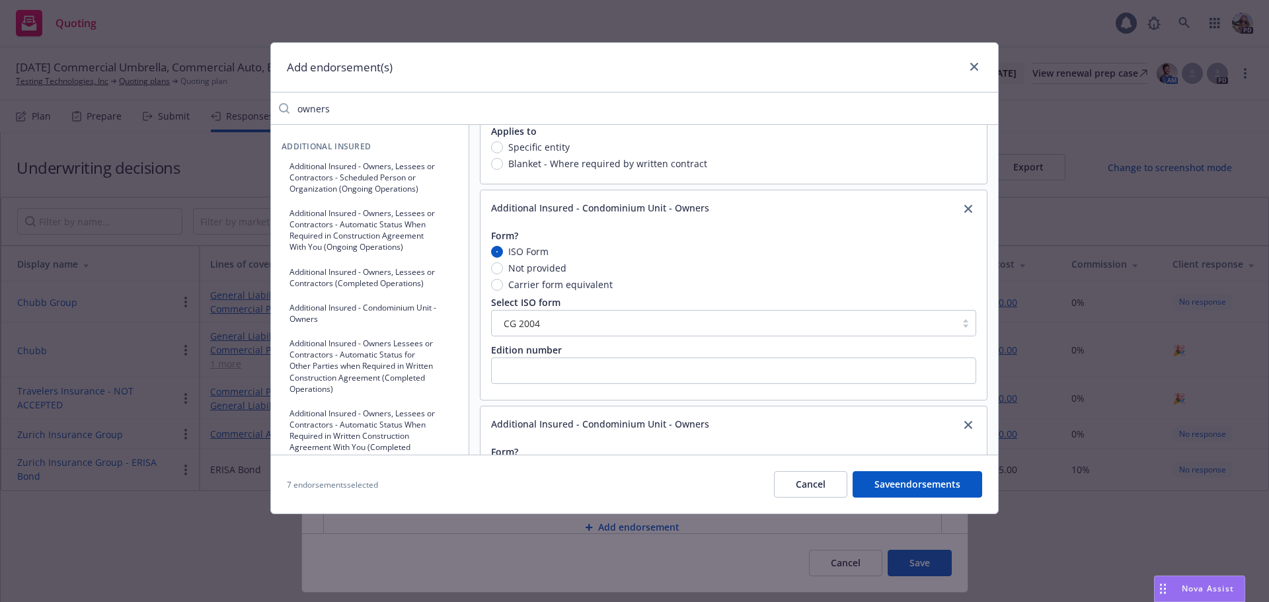
scroll to position [782, 0]
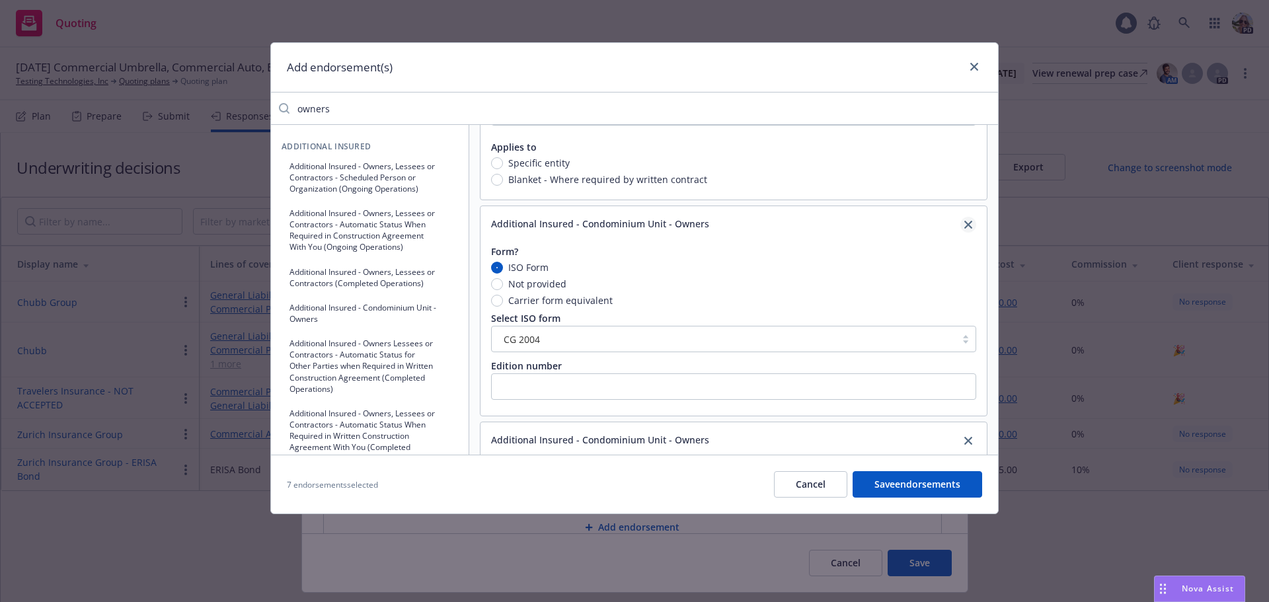
click at [965, 222] on icon "close" at bounding box center [969, 225] width 8 height 8
radio input "true"
click at [497, 299] on input "Carrier form equivalent" at bounding box center [497, 301] width 12 height 12
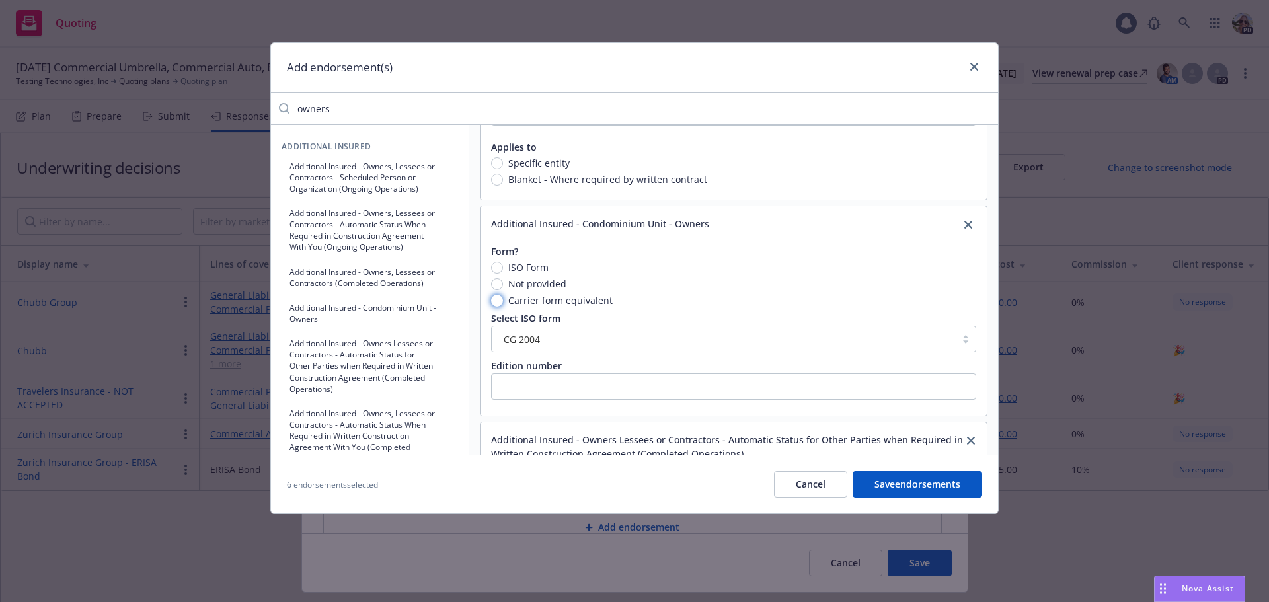
radio input "true"
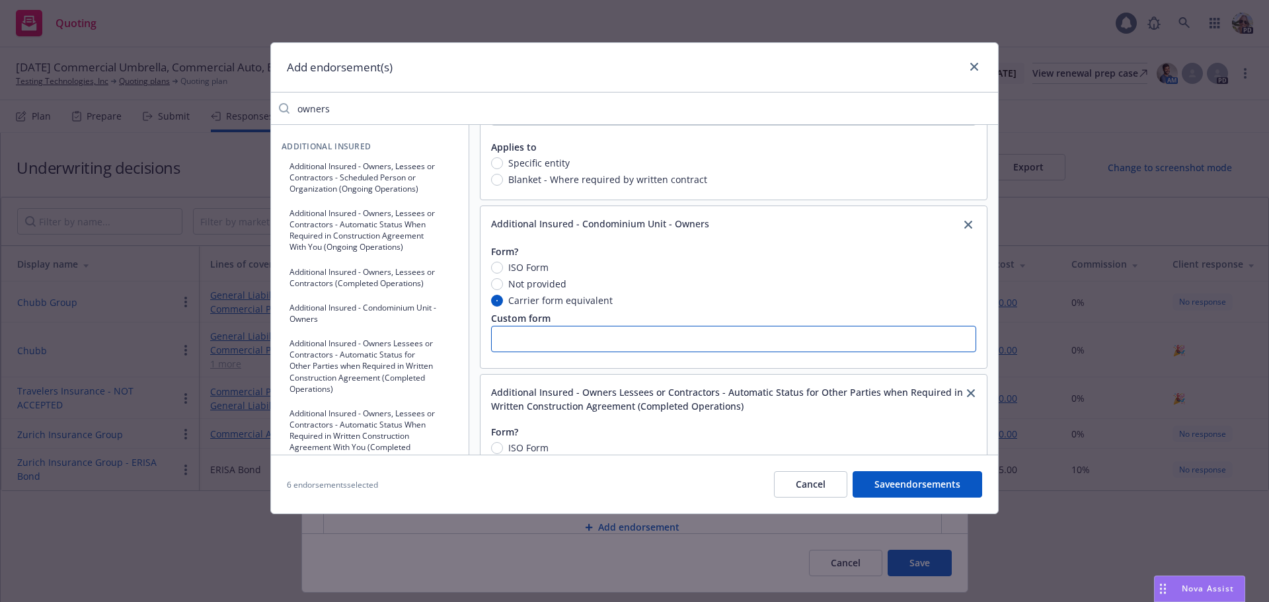
click at [529, 338] on input "text" at bounding box center [733, 339] width 485 height 26
click at [965, 222] on icon "close" at bounding box center [969, 225] width 8 height 8
radio input "true"
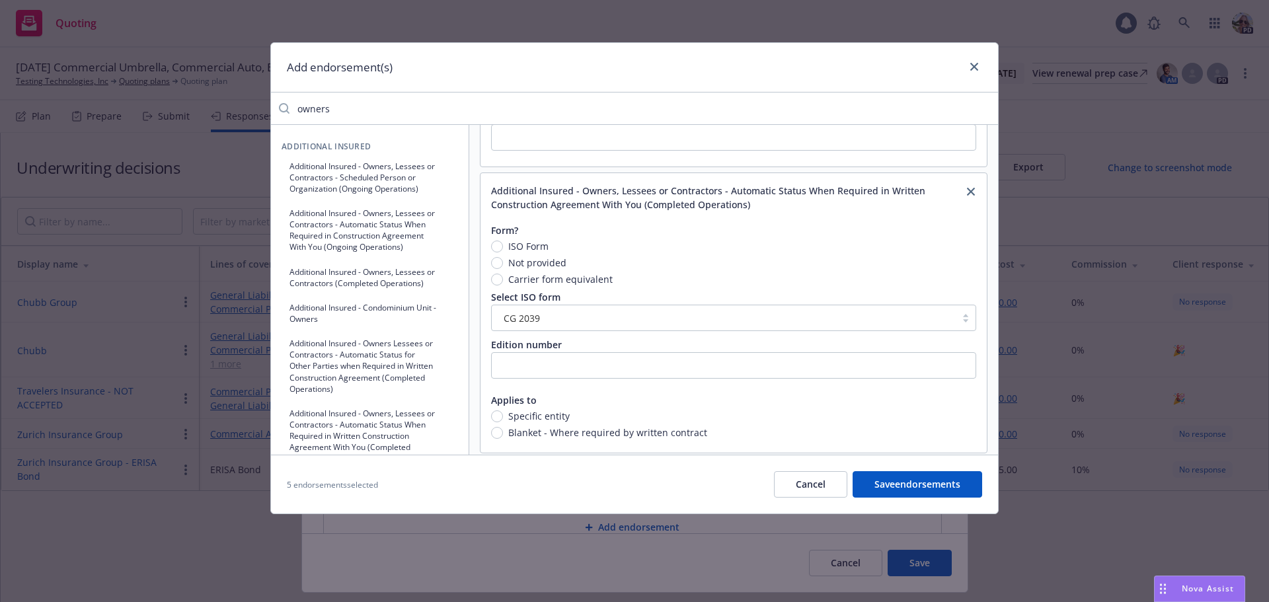
scroll to position [1058, 0]
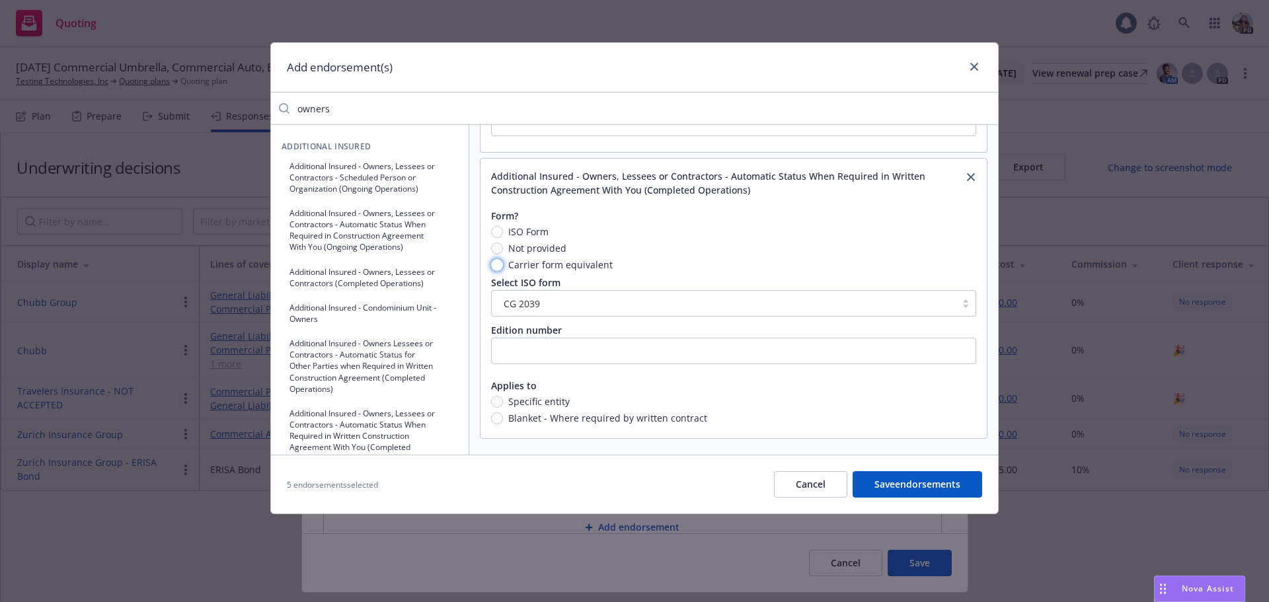
click at [498, 264] on input "Carrier form equivalent" at bounding box center [497, 265] width 12 height 12
radio input "true"
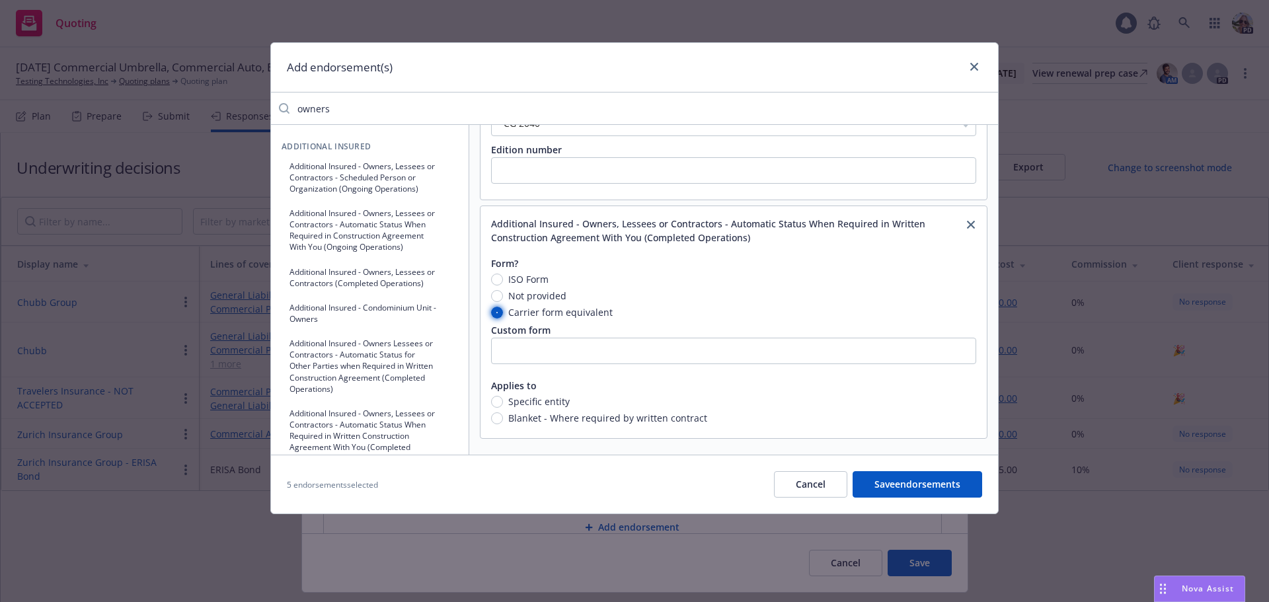
scroll to position [1010, 0]
click at [507, 343] on input "text" at bounding box center [733, 351] width 485 height 26
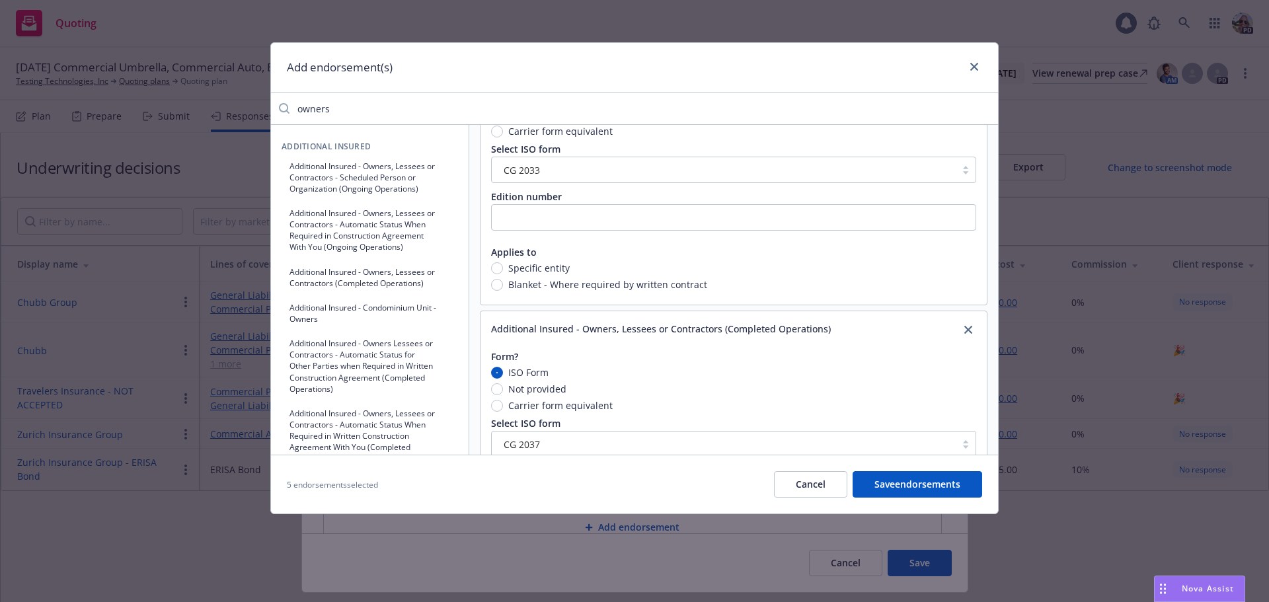
scroll to position [0, 0]
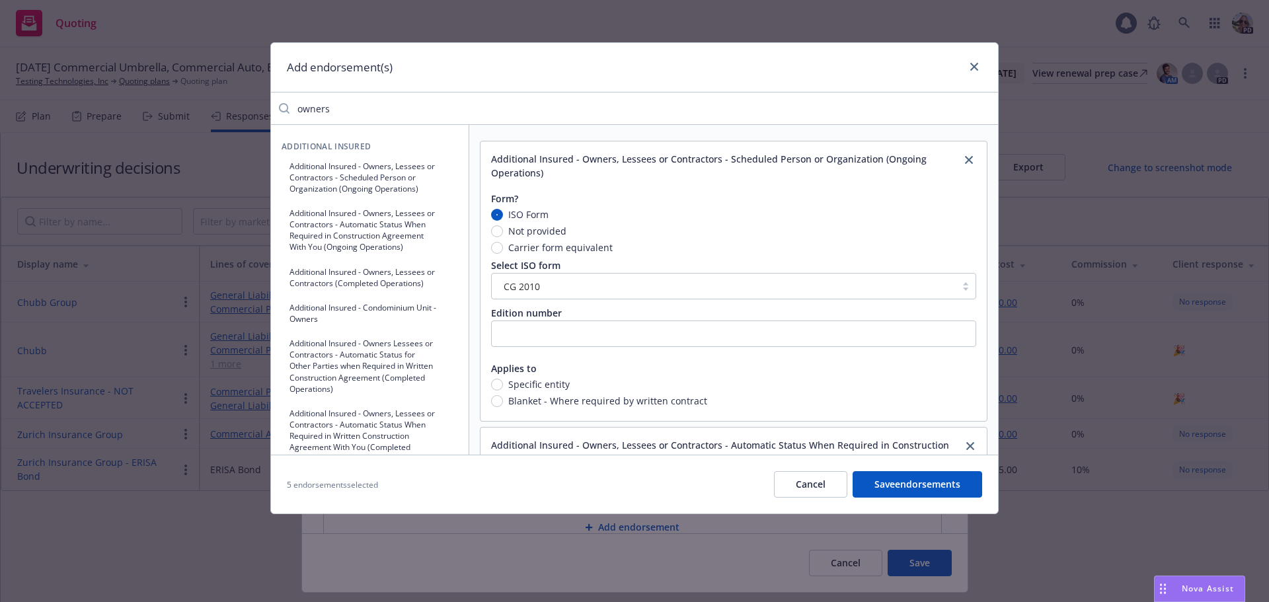
drag, startPoint x: 348, startPoint y: 114, endPoint x: 256, endPoint y: 115, distance: 91.9
click at [256, 115] on div "Add endorsement(s) owners Additional Insured Additional Insured - Owners, Lesse…" at bounding box center [634, 301] width 1269 height 602
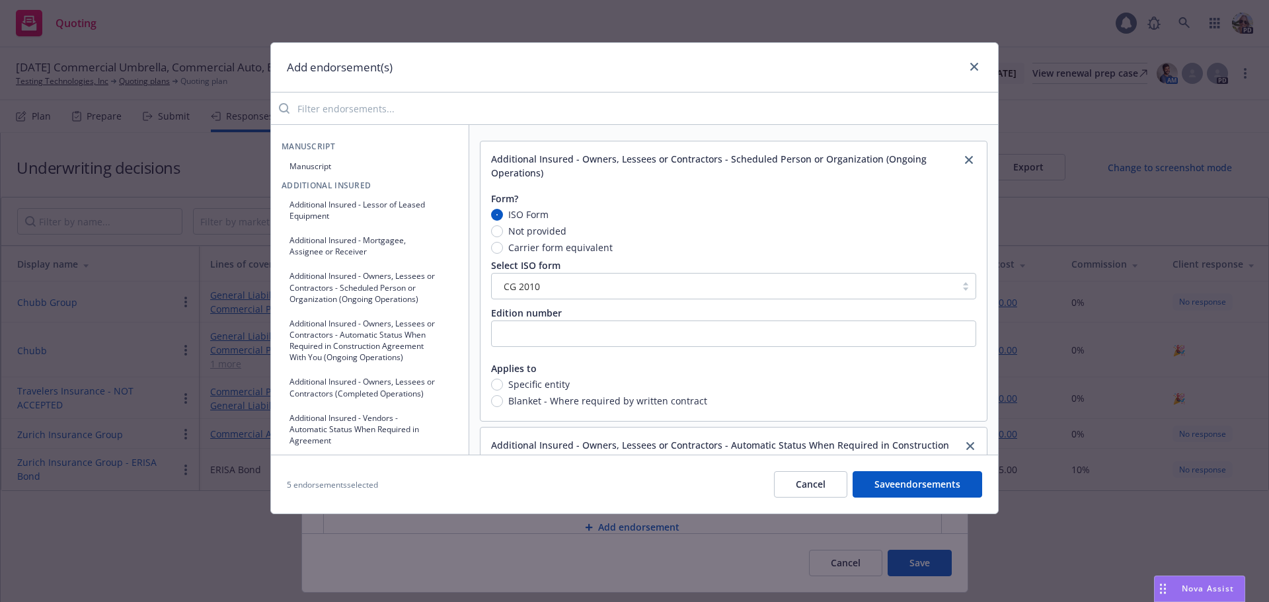
click at [319, 108] on input "search" at bounding box center [644, 108] width 709 height 26
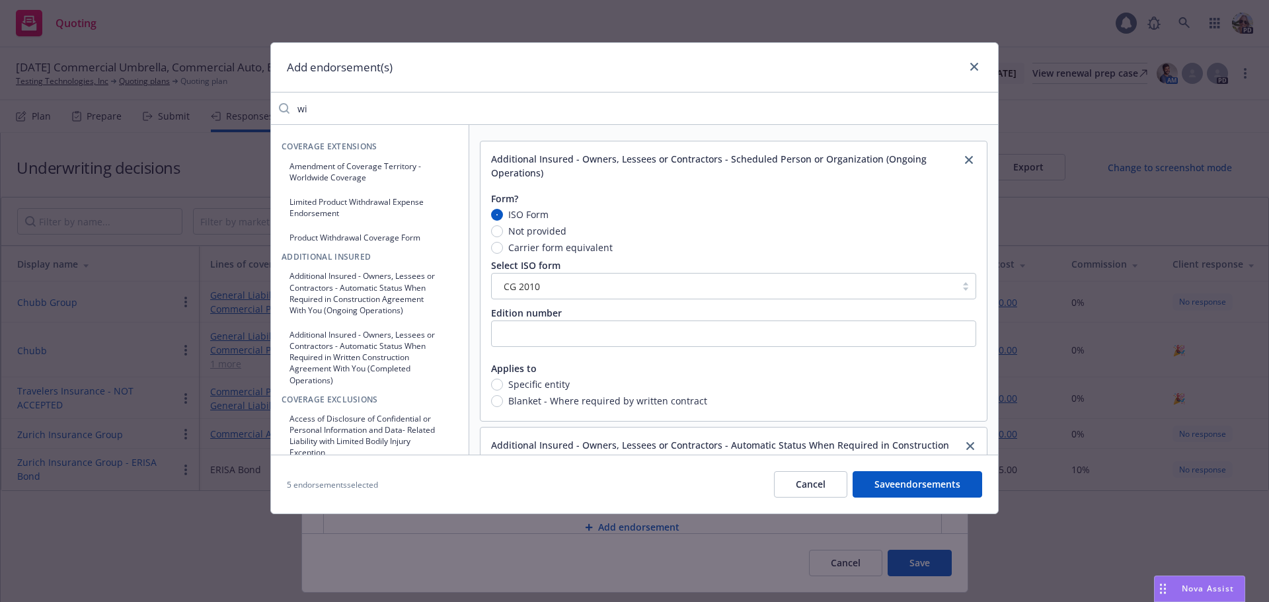
type input "w"
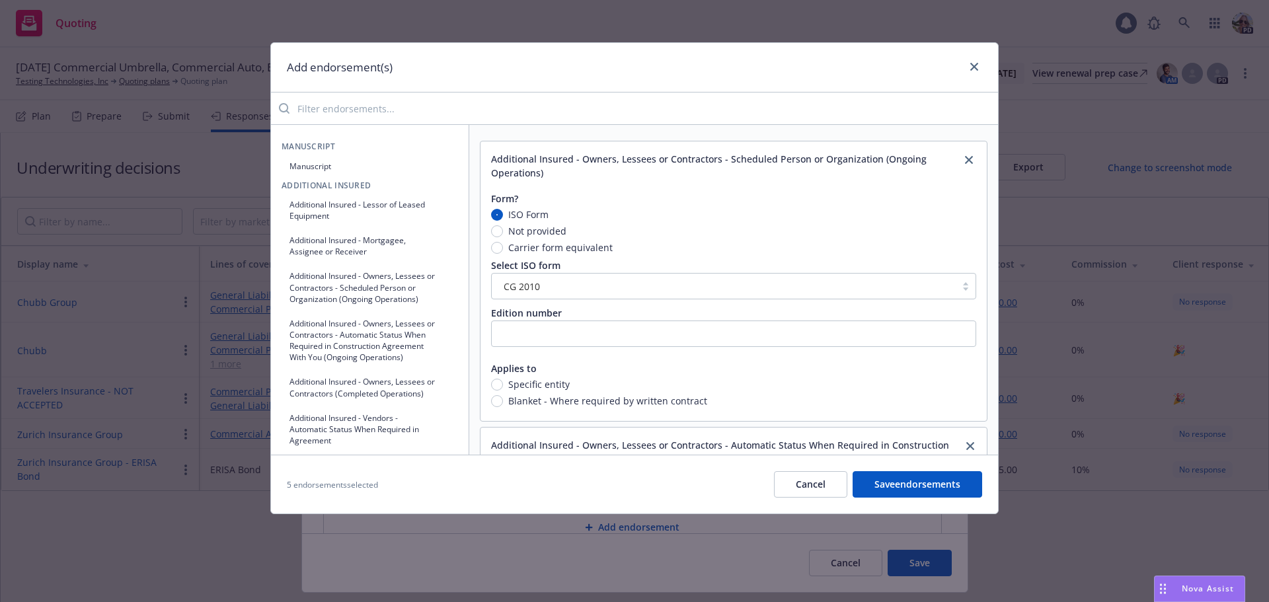
click at [321, 165] on button "Manuscript" at bounding box center [370, 166] width 177 height 22
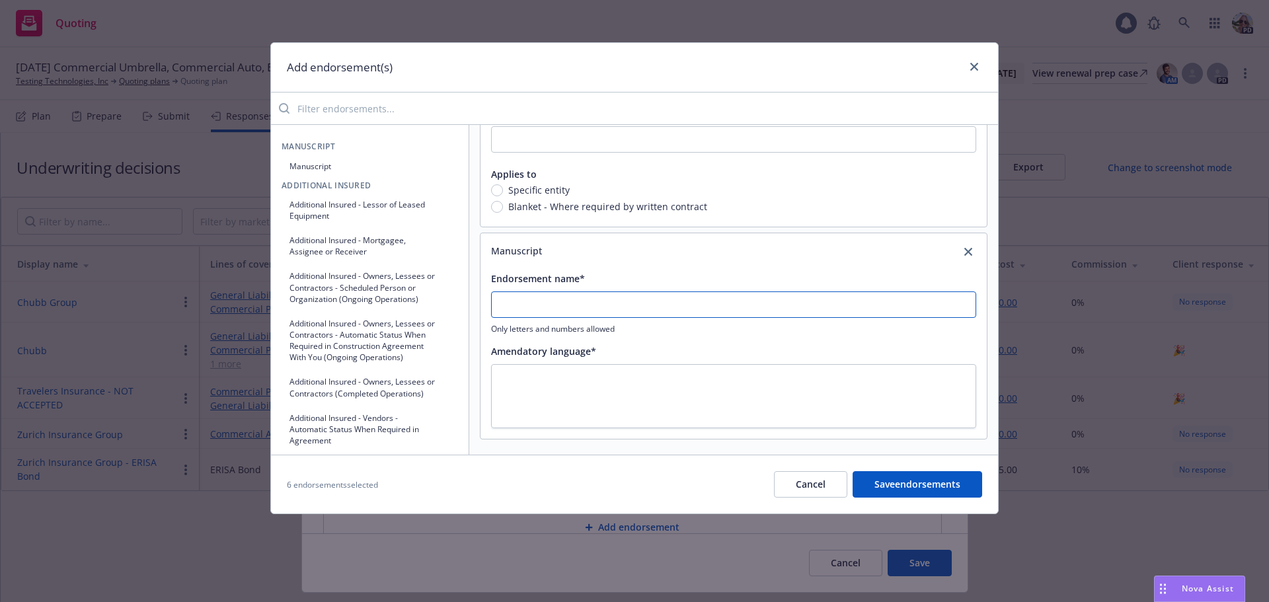
click at [533, 311] on input "Endorsement name*" at bounding box center [733, 305] width 485 height 26
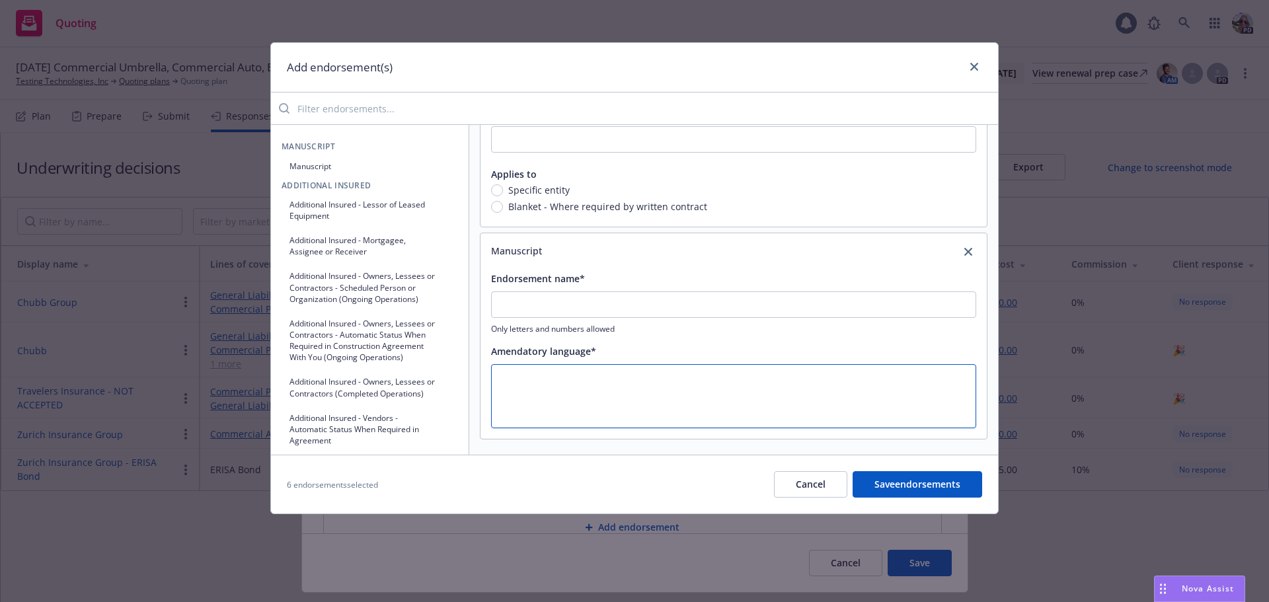
click at [522, 407] on textarea at bounding box center [733, 396] width 485 height 64
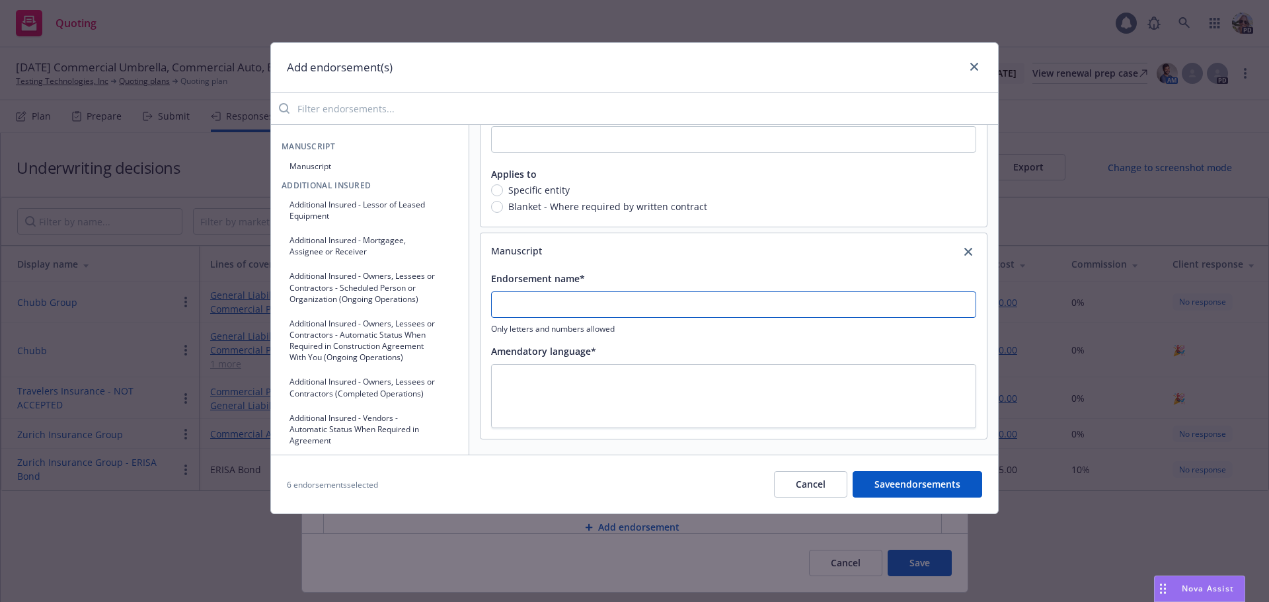
click at [509, 303] on input "Endorsement name*" at bounding box center [733, 305] width 485 height 26
click at [508, 299] on input "Endorsement name*" at bounding box center [733, 305] width 485 height 26
type input "Earthquake deductible Percentage"
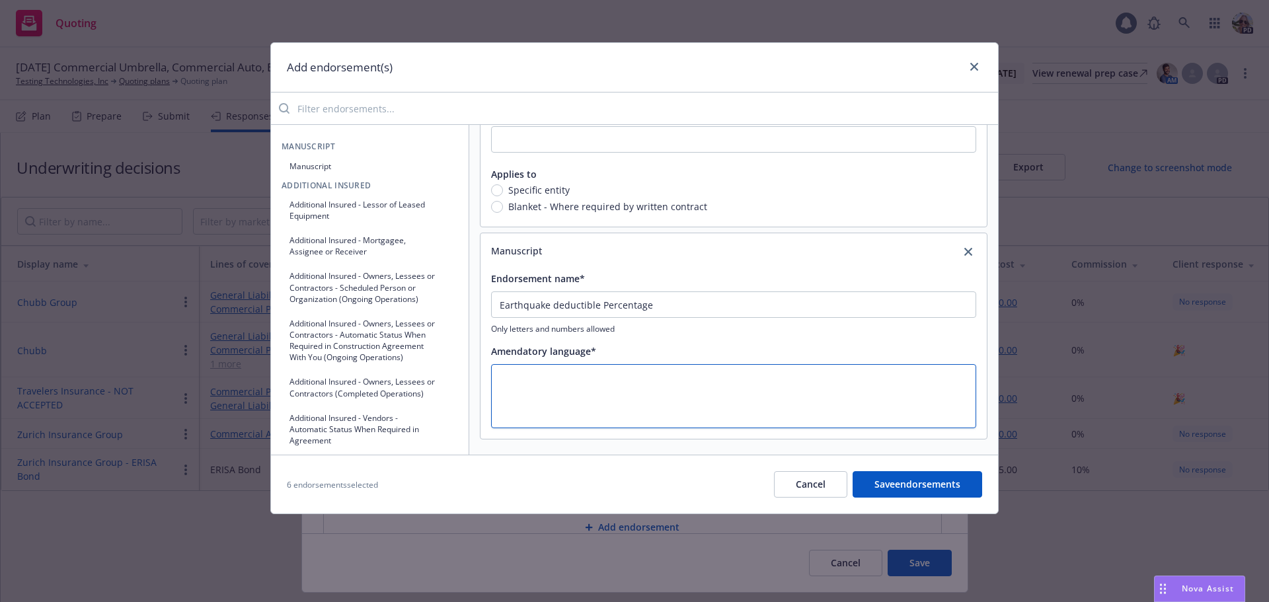
click at [500, 384] on textarea at bounding box center [733, 396] width 485 height 64
type textarea "x"
type textarea "5"
type textarea "x"
type textarea "5%"
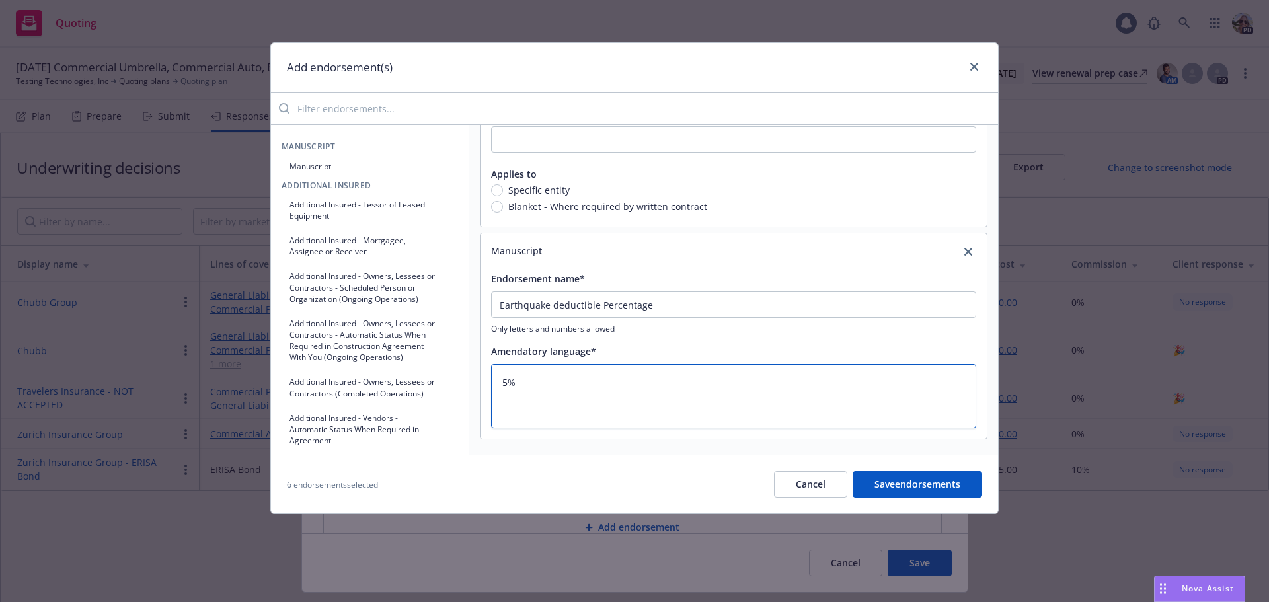
type textarea "x"
type textarea "5%"
type textarea "x"
type textarea "5% M"
type textarea "x"
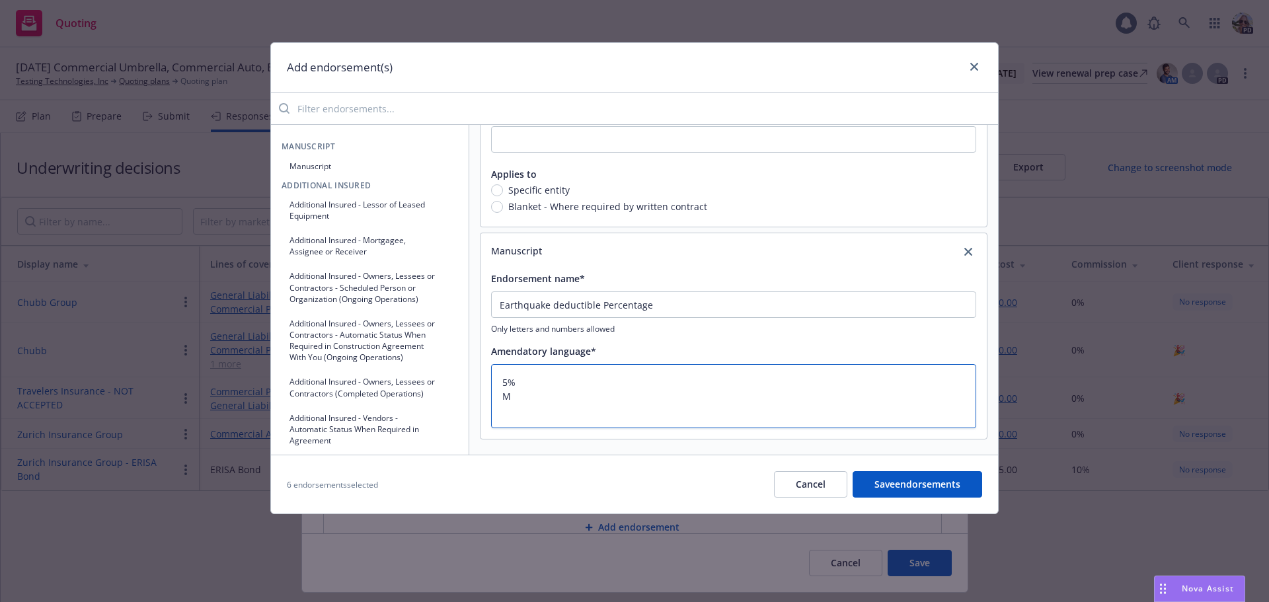
type textarea "5% Mi"
type textarea "x"
type textarea "5% Min"
type textarea "x"
type textarea "5% Mini"
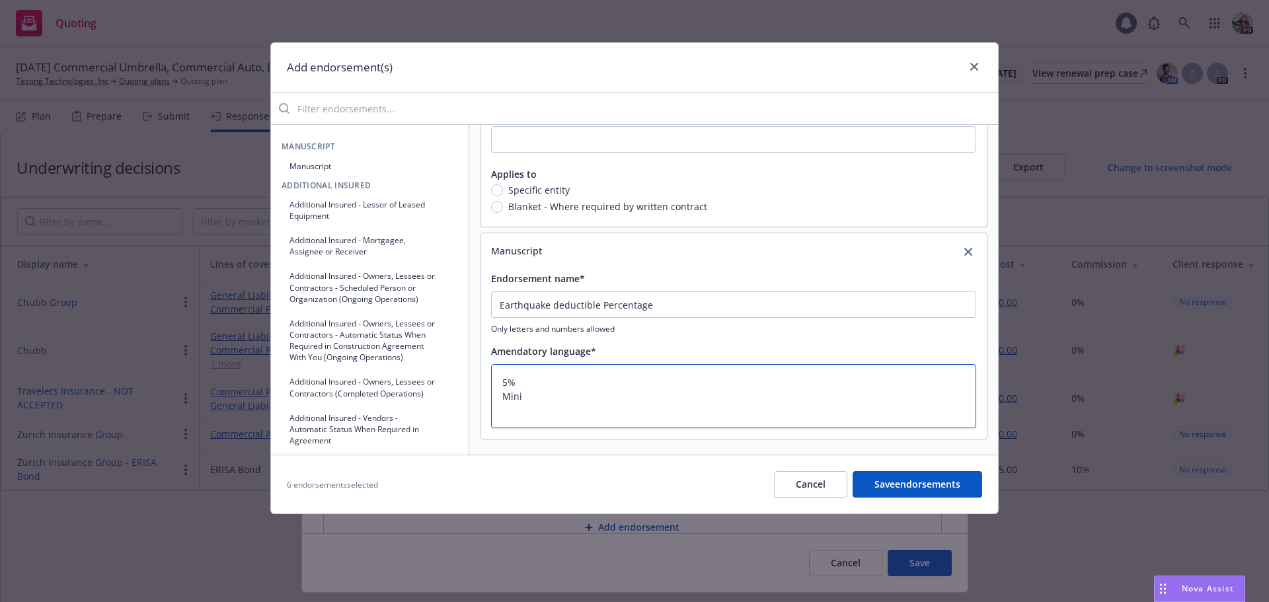
type textarea "x"
type textarea "5% Minimu"
type textarea "x"
type textarea "5% Minimum"
type textarea "x"
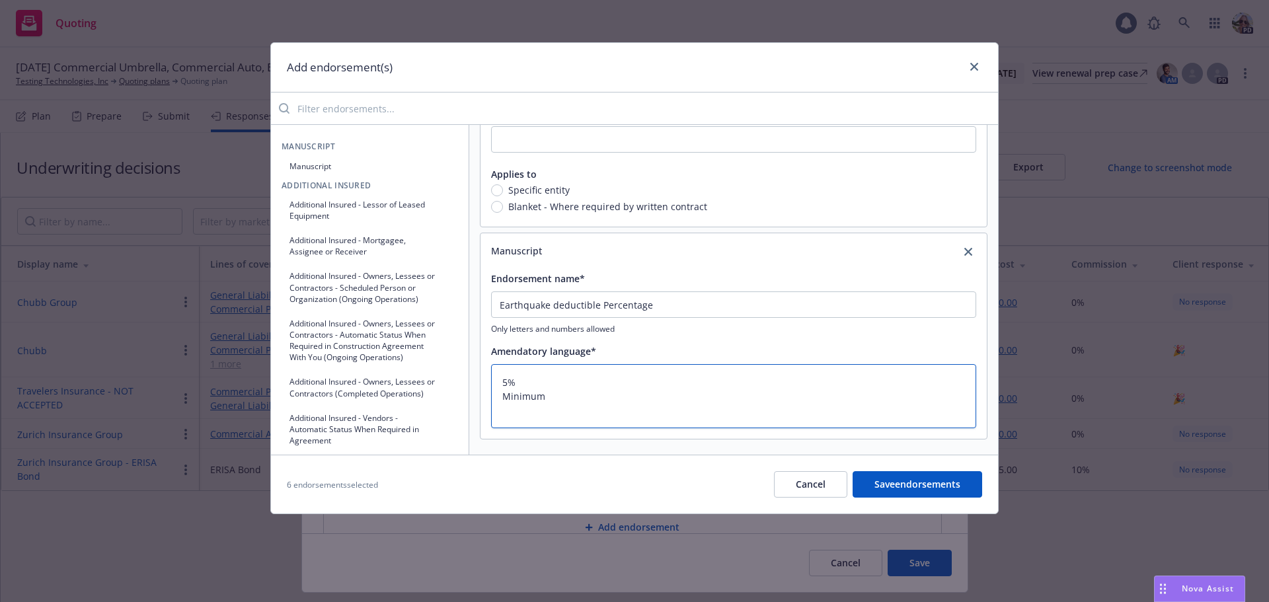
type textarea "5% Minimum"
type textarea "x"
type textarea "5% Minimum $"
type textarea "x"
type textarea "5% Minimum $10"
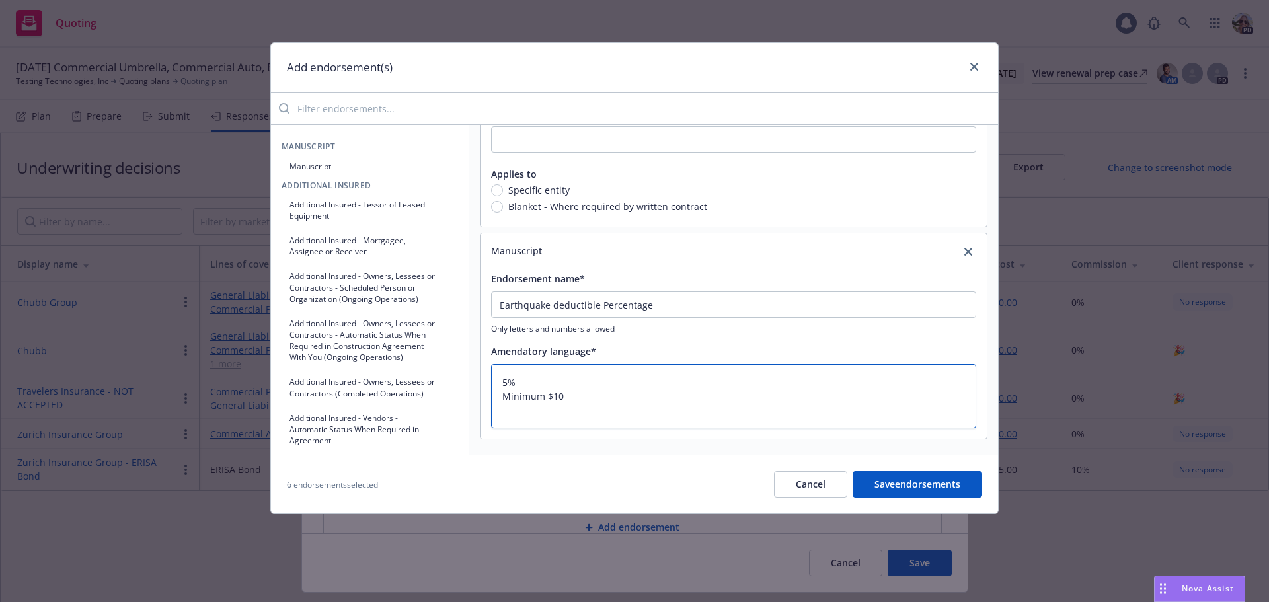
type textarea "x"
type textarea "5% Minimum $100"
type textarea "x"
type textarea "5% Minimum $100,0"
type textarea "x"
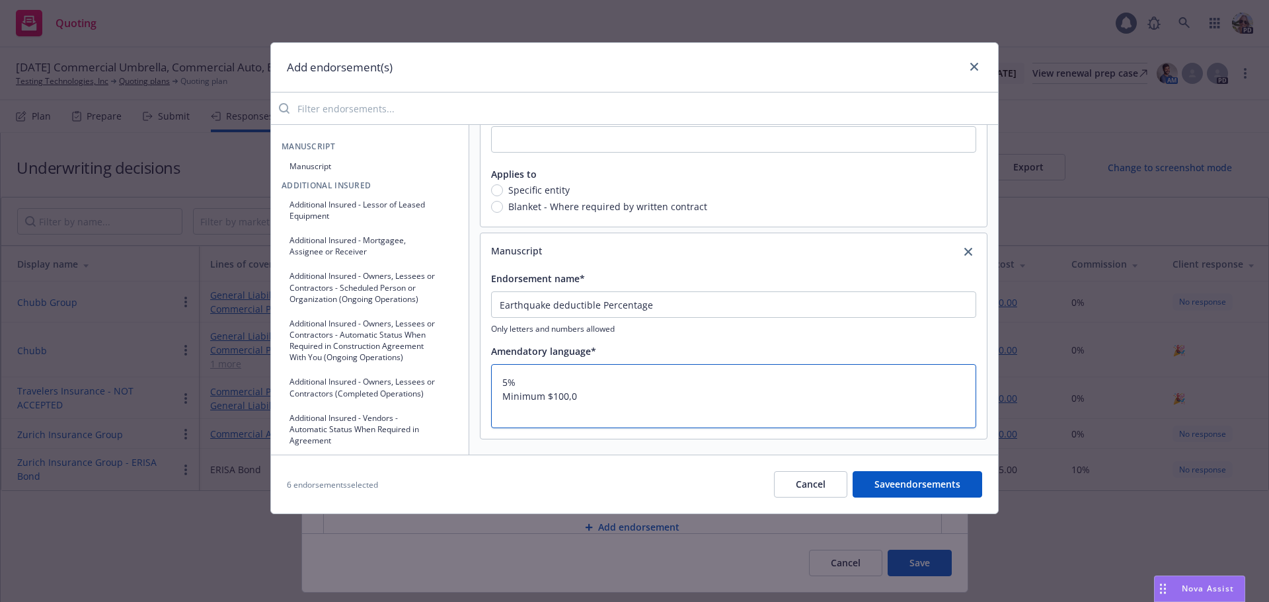
type textarea "5% Minimum $100,00"
type textarea "x"
type textarea "5% Minimum $100,000"
click at [933, 481] on button "Save endorsements" at bounding box center [918, 484] width 130 height 26
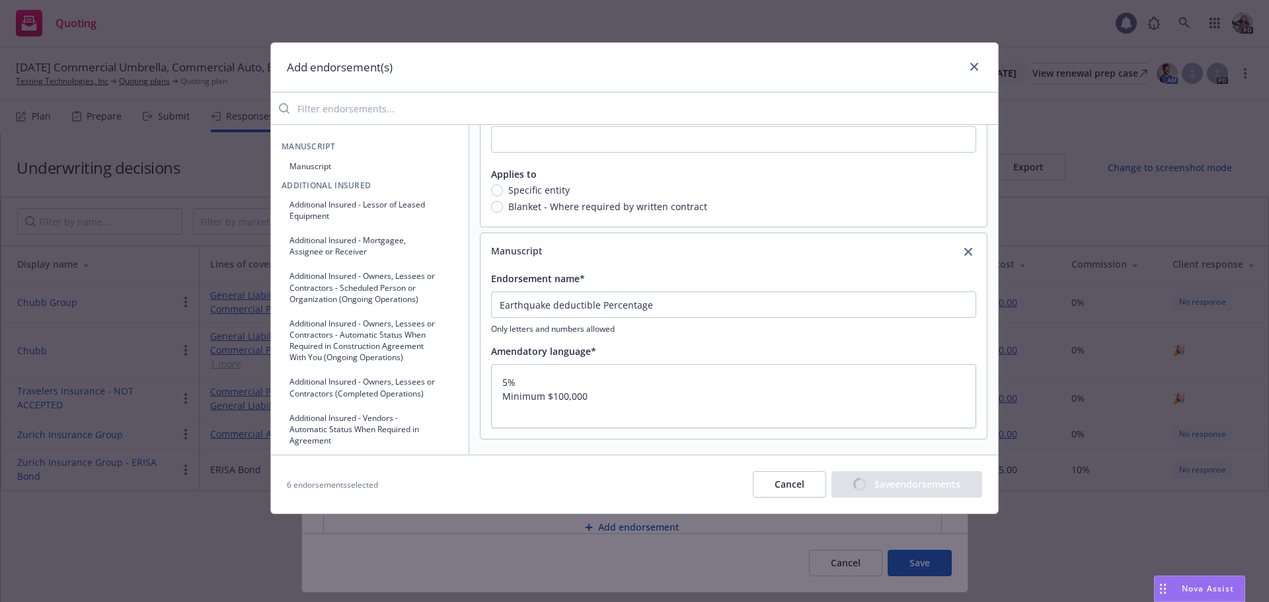
type textarea "x"
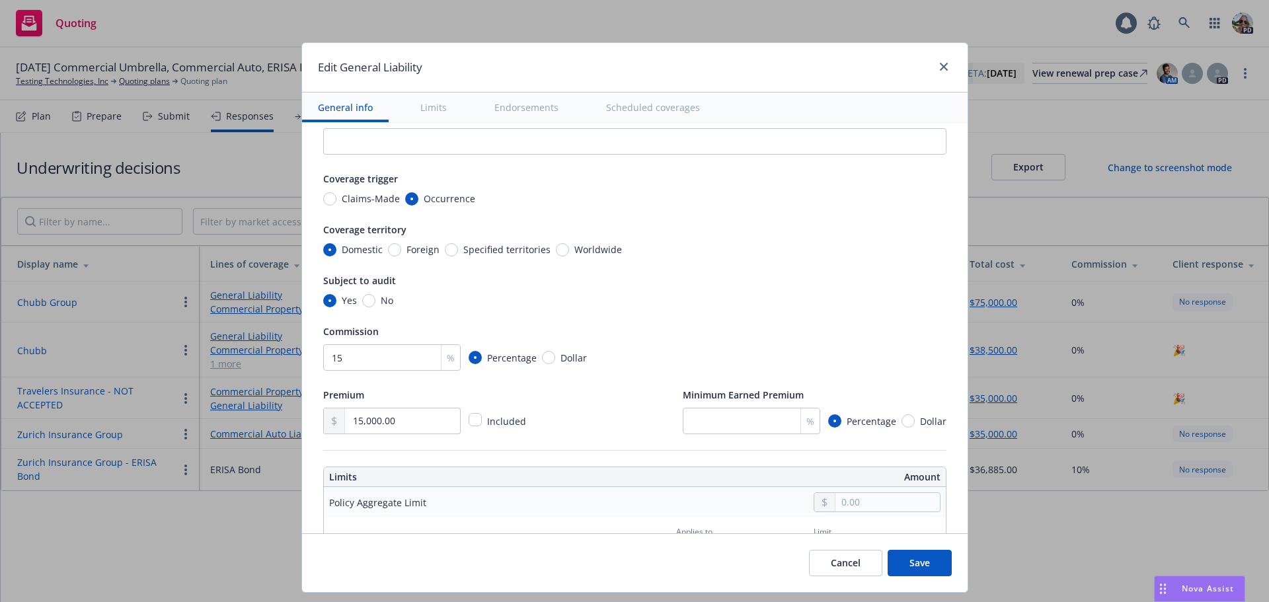
scroll to position [38, 0]
click at [920, 481] on button "Save" at bounding box center [920, 563] width 64 height 26
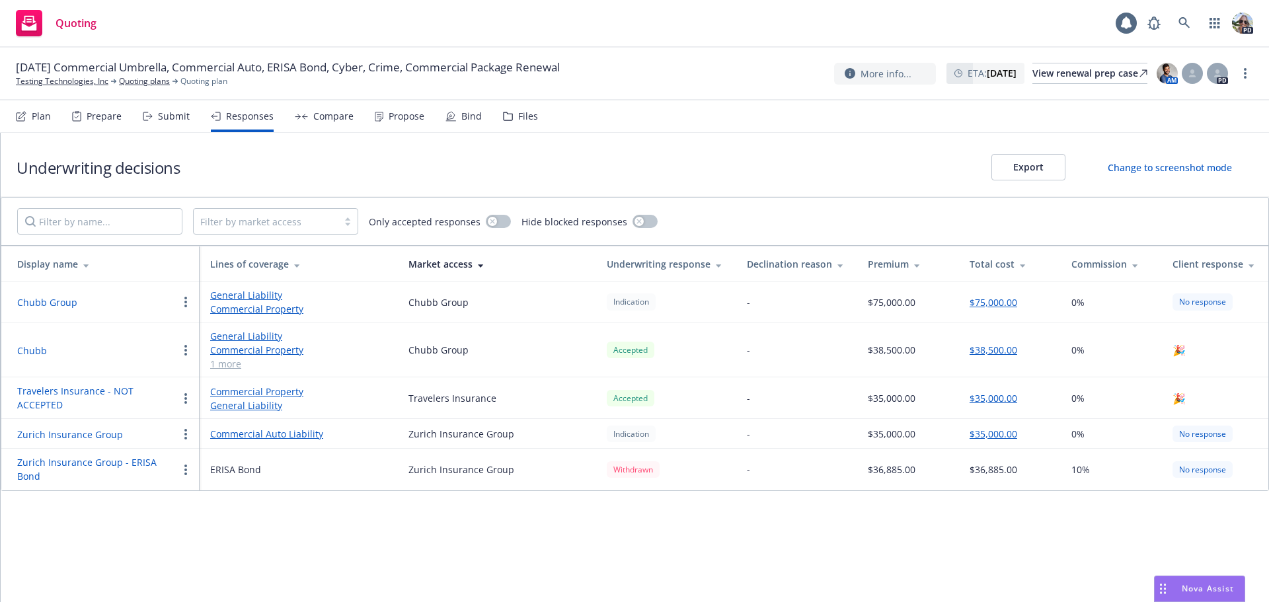
click at [333, 115] on div "Compare" at bounding box center [333, 116] width 40 height 11
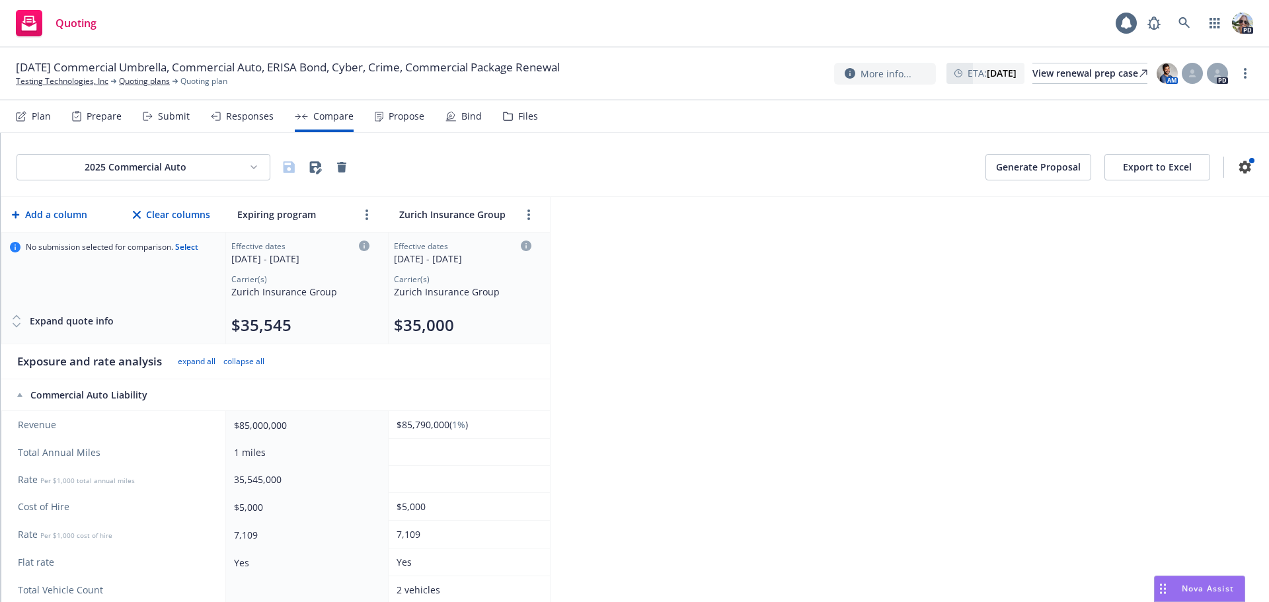
click at [1015, 161] on button "Export to Excel" at bounding box center [1158, 167] width 106 height 26
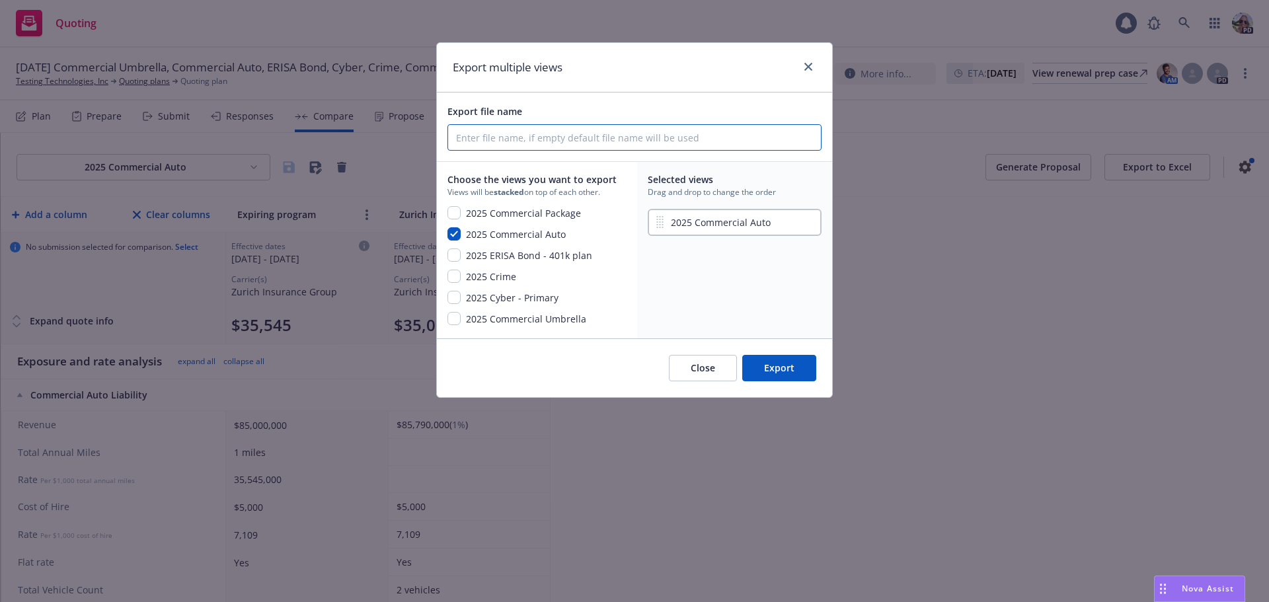
click at [469, 138] on input "Export file name" at bounding box center [634, 137] width 373 height 25
type input "25-26 Commercial Auto Renewal Proposal Coverage Comparison"
click at [454, 212] on input "checkbox" at bounding box center [454, 212] width 13 height 13
checkbox input "true"
click at [459, 254] on input "checkbox" at bounding box center [454, 255] width 13 height 13
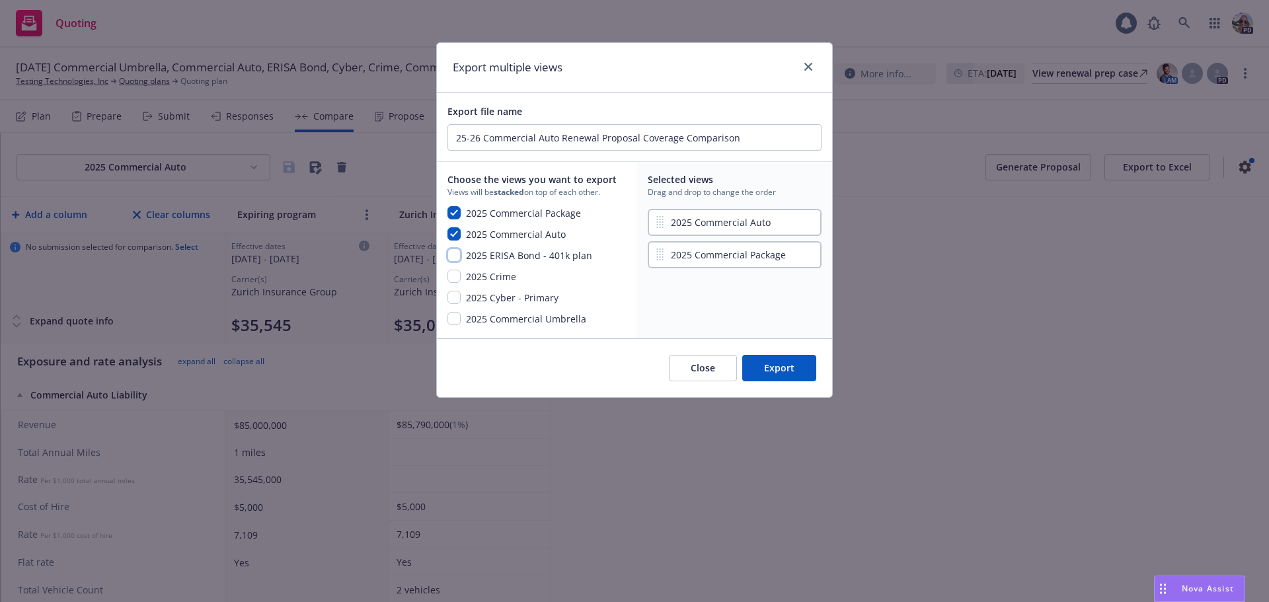
checkbox input "true"
click at [457, 276] on input "checkbox" at bounding box center [454, 276] width 13 height 13
checkbox input "true"
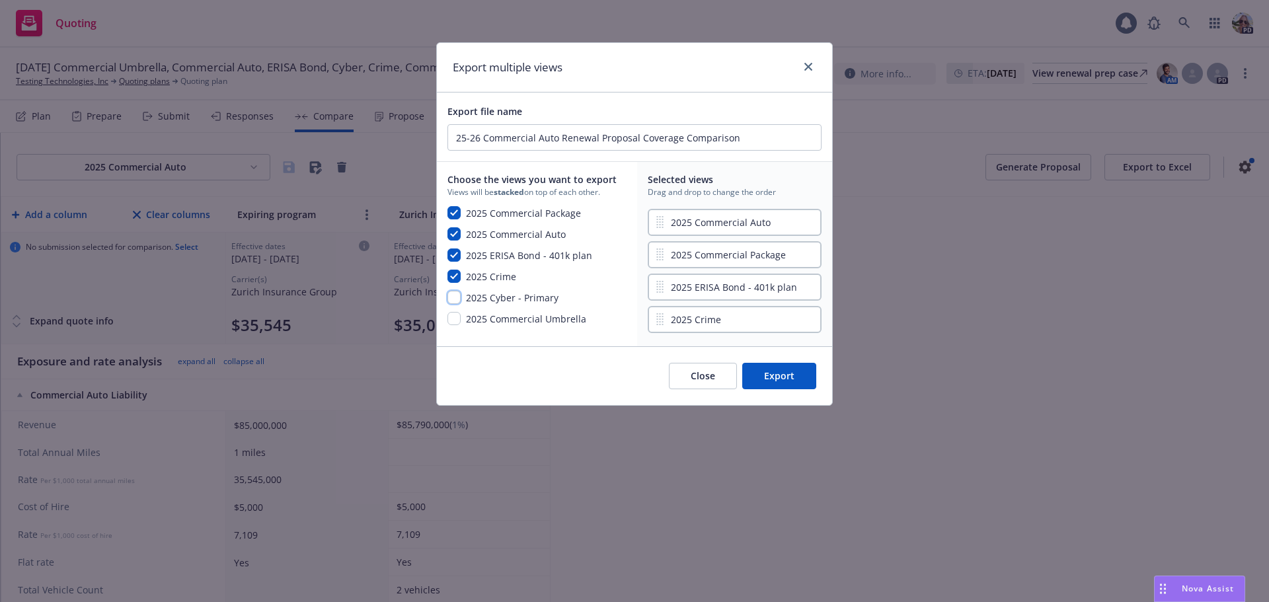
click at [456, 300] on input "checkbox" at bounding box center [454, 297] width 13 height 13
checkbox input "true"
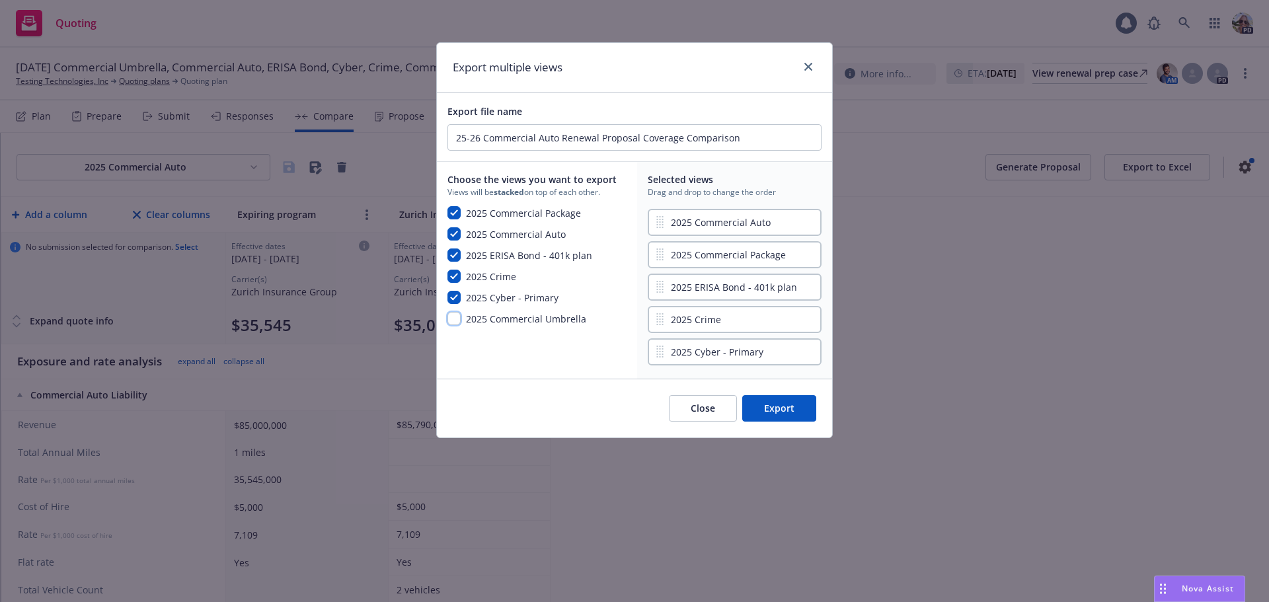
click at [456, 316] on input "checkbox" at bounding box center [454, 318] width 13 height 13
checkbox input "true"
drag, startPoint x: 678, startPoint y: 387, endPoint x: 668, endPoint y: 247, distance: 141.2
click at [668, 247] on div "2025 Commercial Auto 2025 Commercial Package 2025 ERISA Bond - 401k plan 2025 C…" at bounding box center [735, 287] width 174 height 162
drag, startPoint x: 686, startPoint y: 219, endPoint x: 696, endPoint y: 290, distance: 70.9
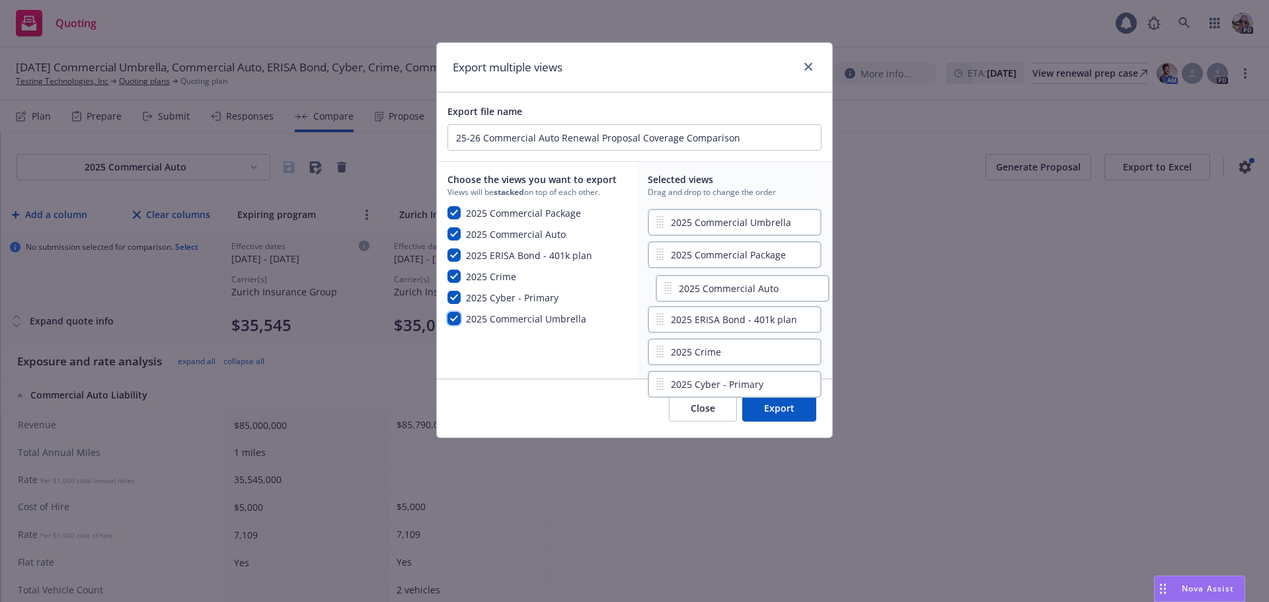
click at [696, 290] on div "2025 Commercial Auto 2025 Commercial Umbrella 2025 Commercial Package 2025 ERIS…" at bounding box center [735, 287] width 174 height 162
drag, startPoint x: 705, startPoint y: 360, endPoint x: 698, endPoint y: 303, distance: 57.3
click at [698, 303] on div "2025 Commercial Umbrella 2025 Commercial Package 2025 Commercial Auto 2025 ERIS…" at bounding box center [735, 287] width 174 height 162
drag, startPoint x: 692, startPoint y: 250, endPoint x: 695, endPoint y: 216, distance: 34.5
click at [695, 216] on div "2025 Commercial Umbrella 2025 Commercial Package 2025 Crime 2025 Commercial Aut…" at bounding box center [735, 287] width 174 height 162
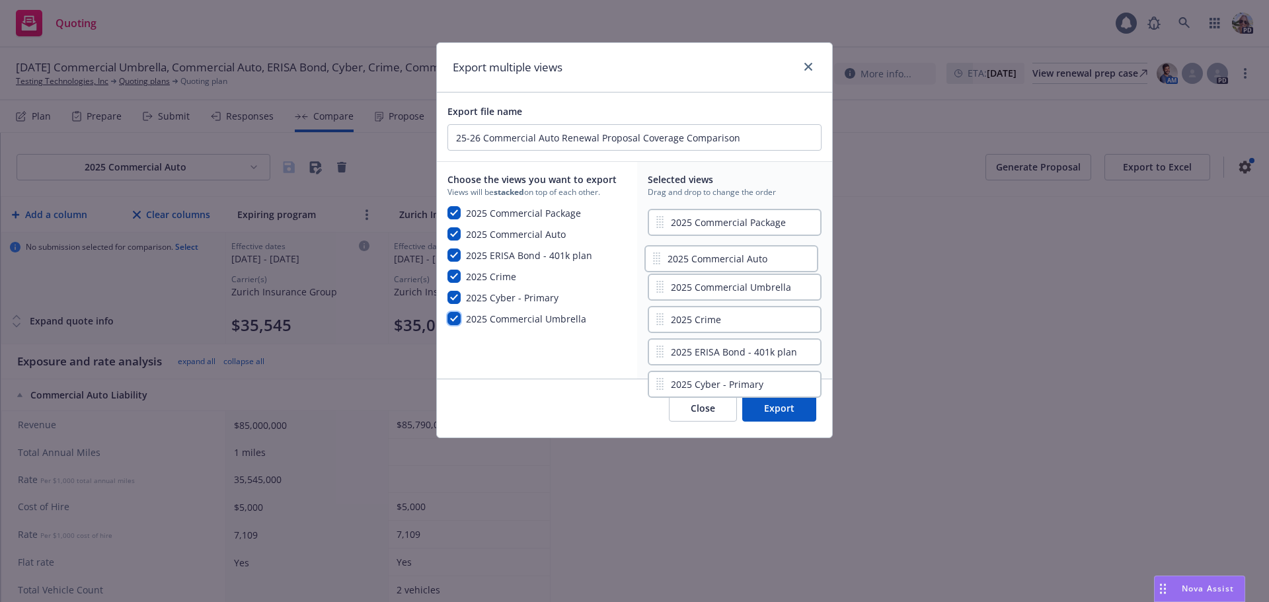
drag, startPoint x: 698, startPoint y: 319, endPoint x: 697, endPoint y: 255, distance: 64.1
click at [697, 255] on div "2025 Commercial Package 2025 Commercial Umbrella 2025 Crime 2025 Commercial Aut…" at bounding box center [735, 287] width 174 height 162
drag, startPoint x: 700, startPoint y: 388, endPoint x: 698, endPoint y: 315, distance: 73.4
click at [698, 315] on div "2025 Commercial Package 2025 Commercial Auto 2025 Commercial Umbrella 2025 Crim…" at bounding box center [735, 287] width 174 height 162
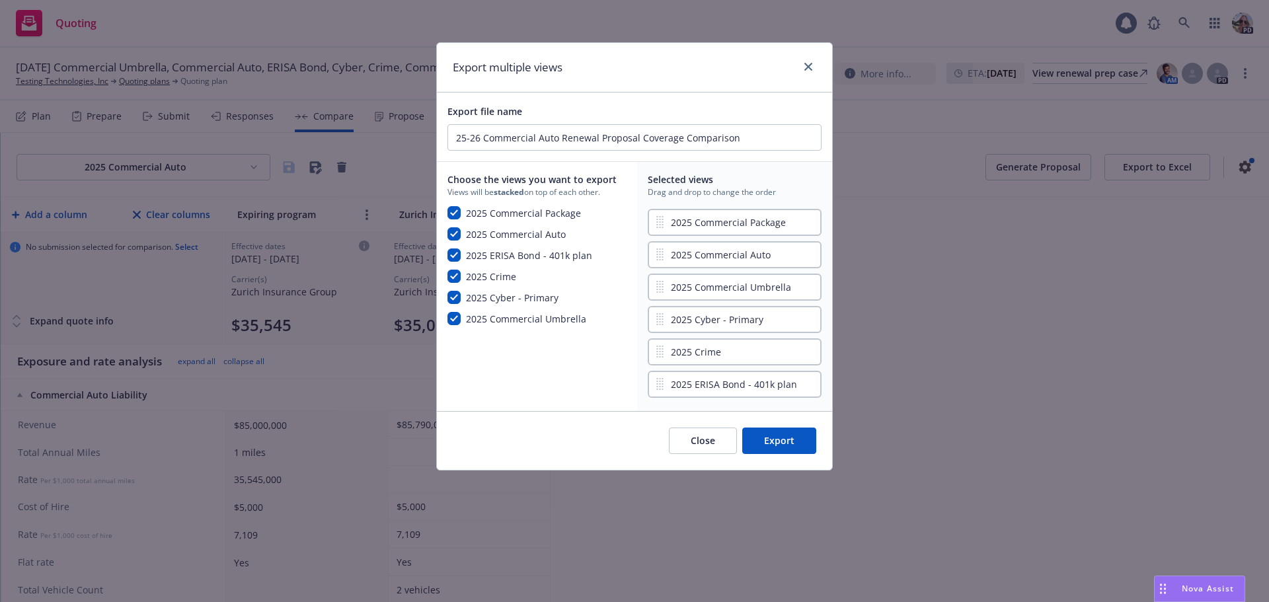
click at [785, 448] on button "Export" at bounding box center [779, 441] width 74 height 26
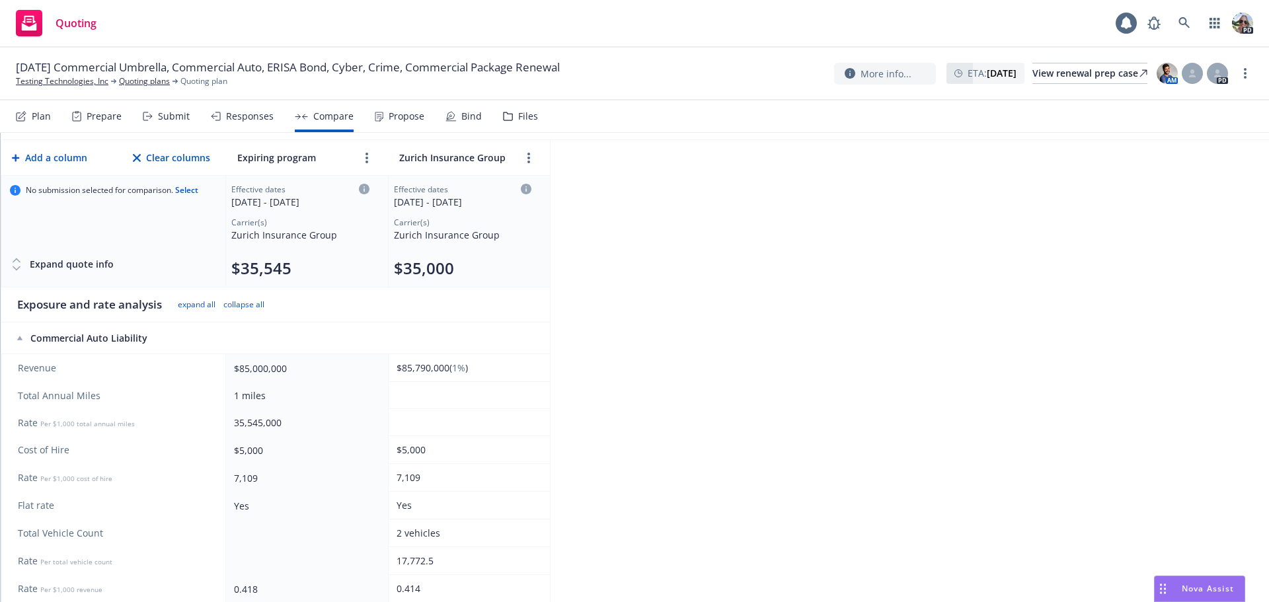
scroll to position [59, 0]
